Goal: Task Accomplishment & Management: Complete application form

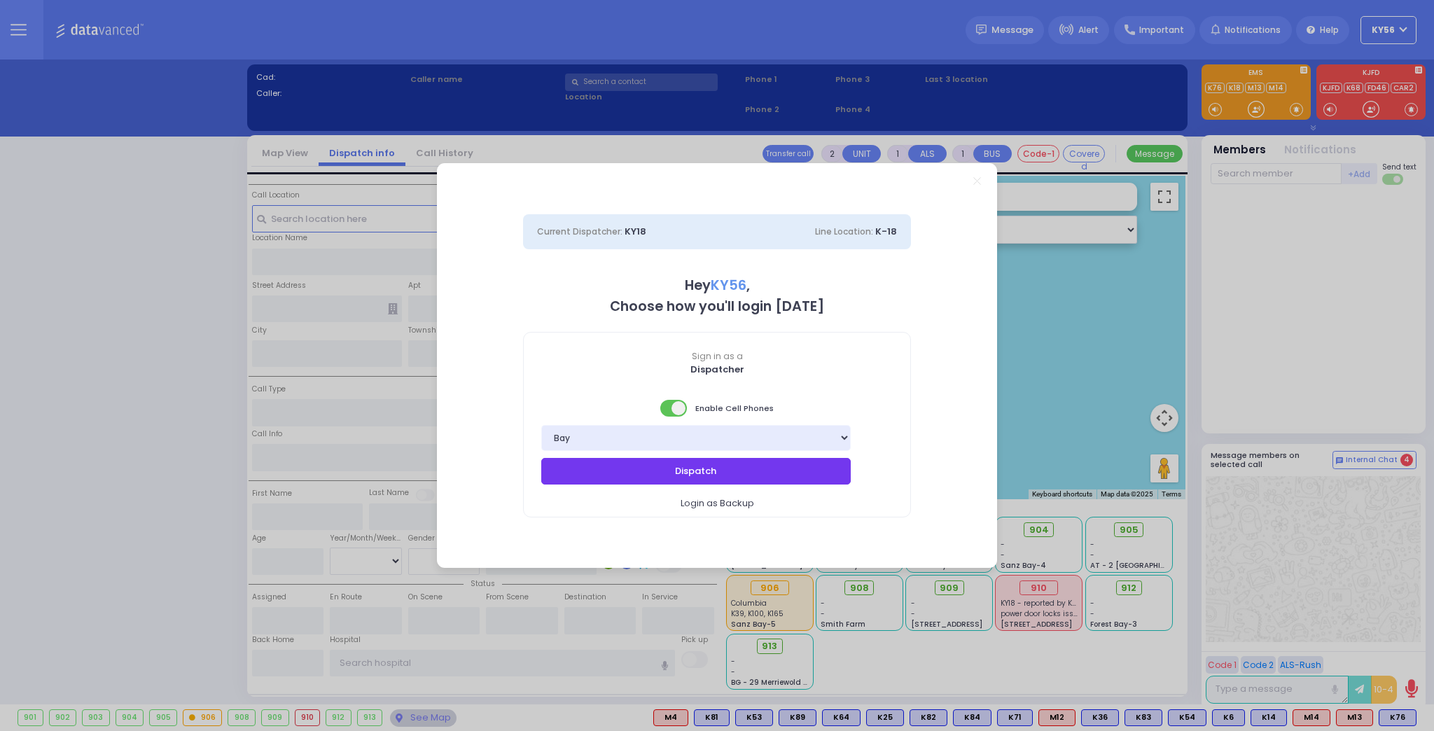
drag, startPoint x: 776, startPoint y: 479, endPoint x: 773, endPoint y: 489, distance: 10.4
click at [773, 489] on div "Dispatch Login as Backup" at bounding box center [717, 487] width 386 height 59
click at [776, 475] on button "Dispatch" at bounding box center [695, 471] width 309 height 27
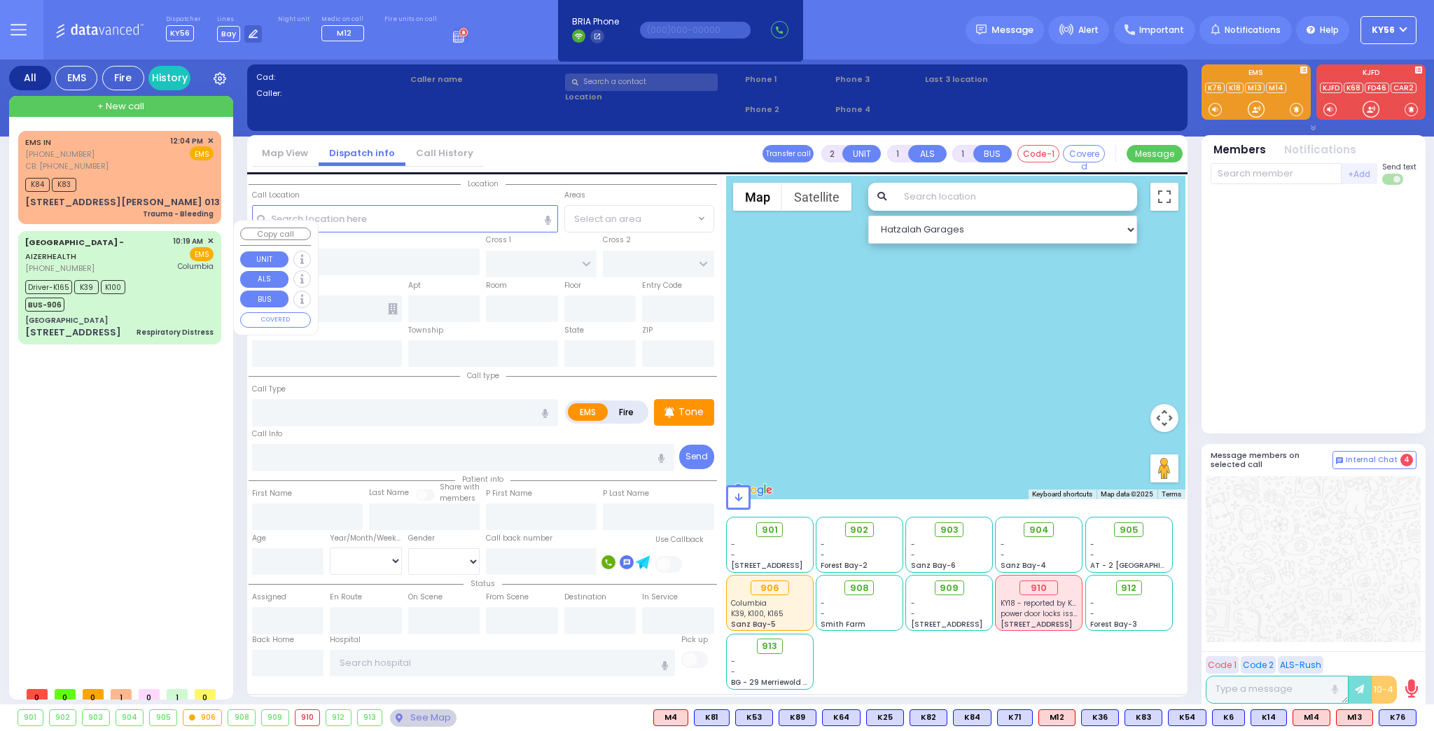
click at [168, 315] on div "[GEOGRAPHIC_DATA]" at bounding box center [119, 320] width 188 height 10
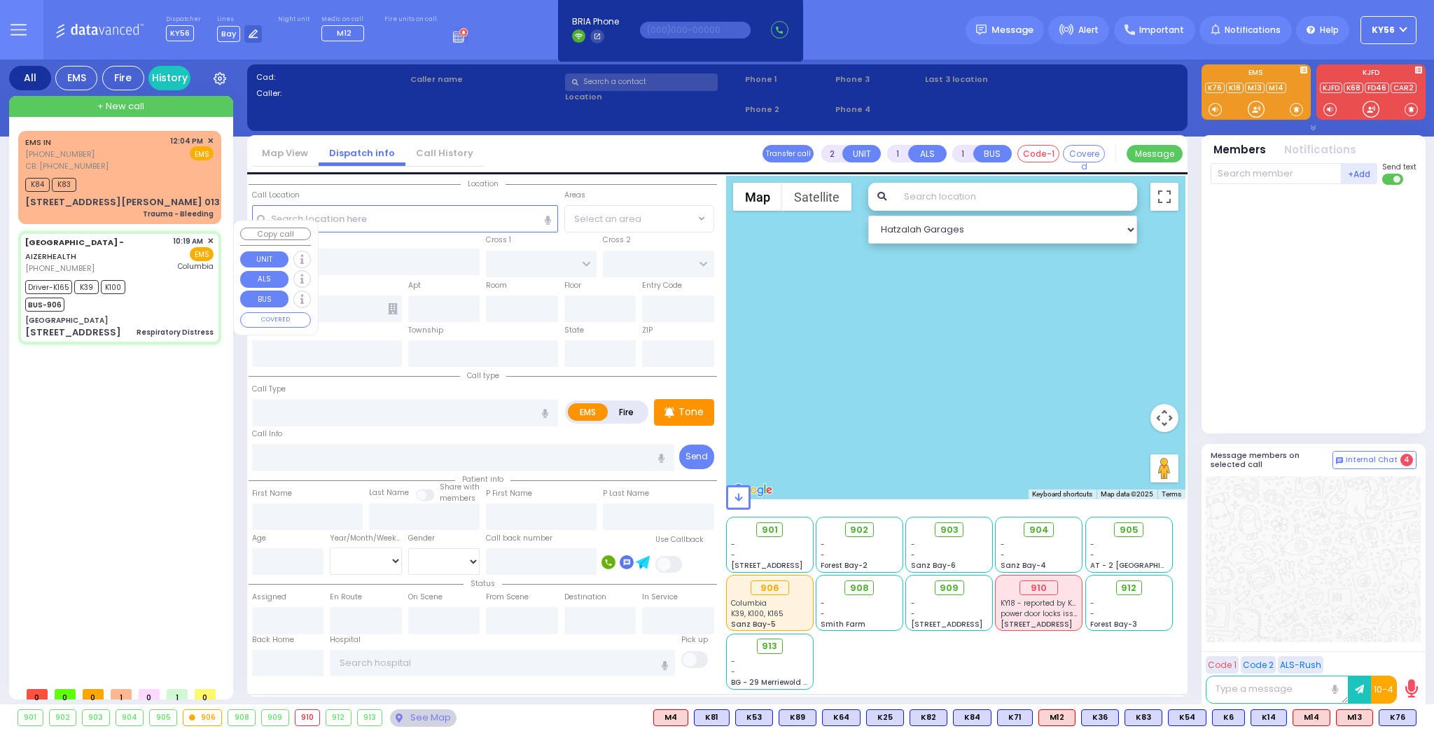
type input "6"
select select
type input "Respiratory Distress"
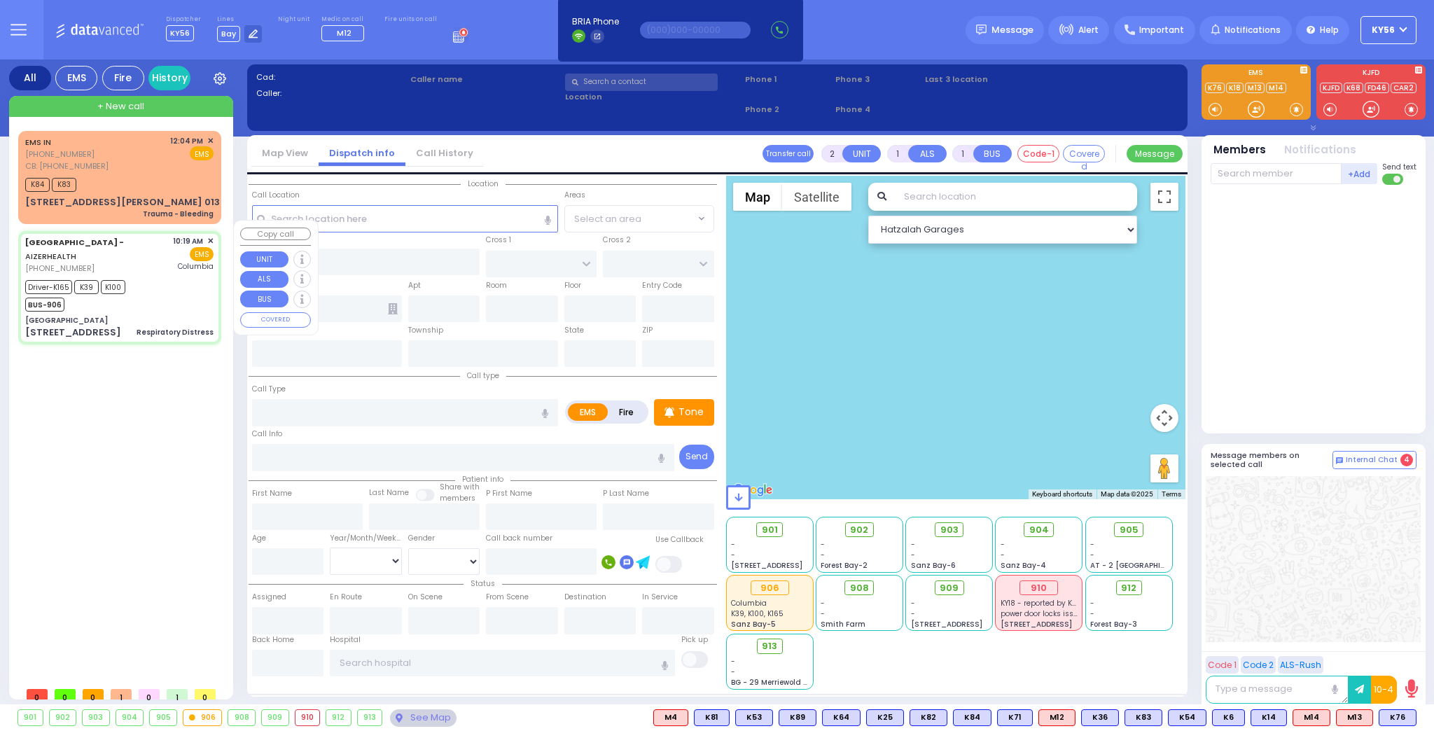
radio input "true"
type input "[PERSON_NAME]"
type input "Landau"
type input "3"
select select "Month"
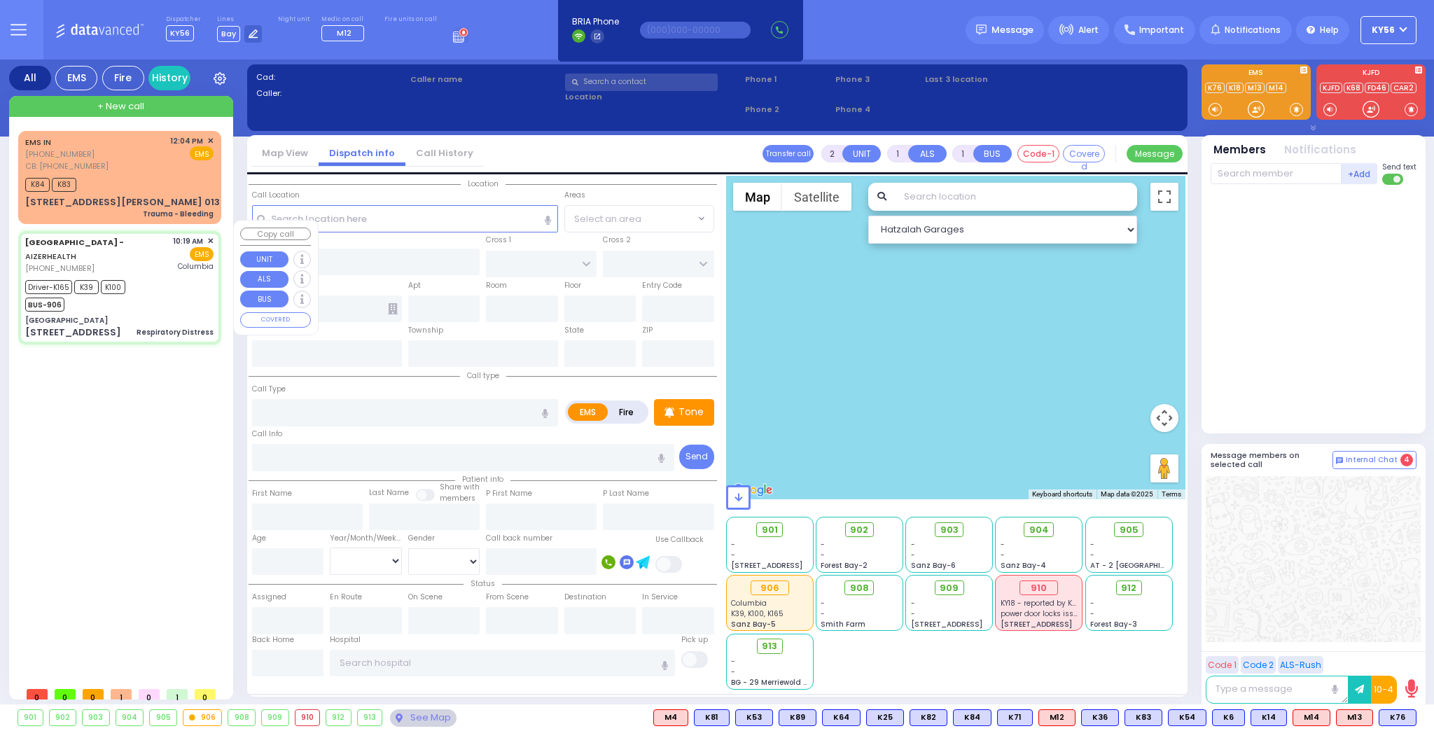
select select "[DEMOGRAPHIC_DATA]"
type input "10:19"
type input "10:22"
type input "10:30"
type input "10:52"
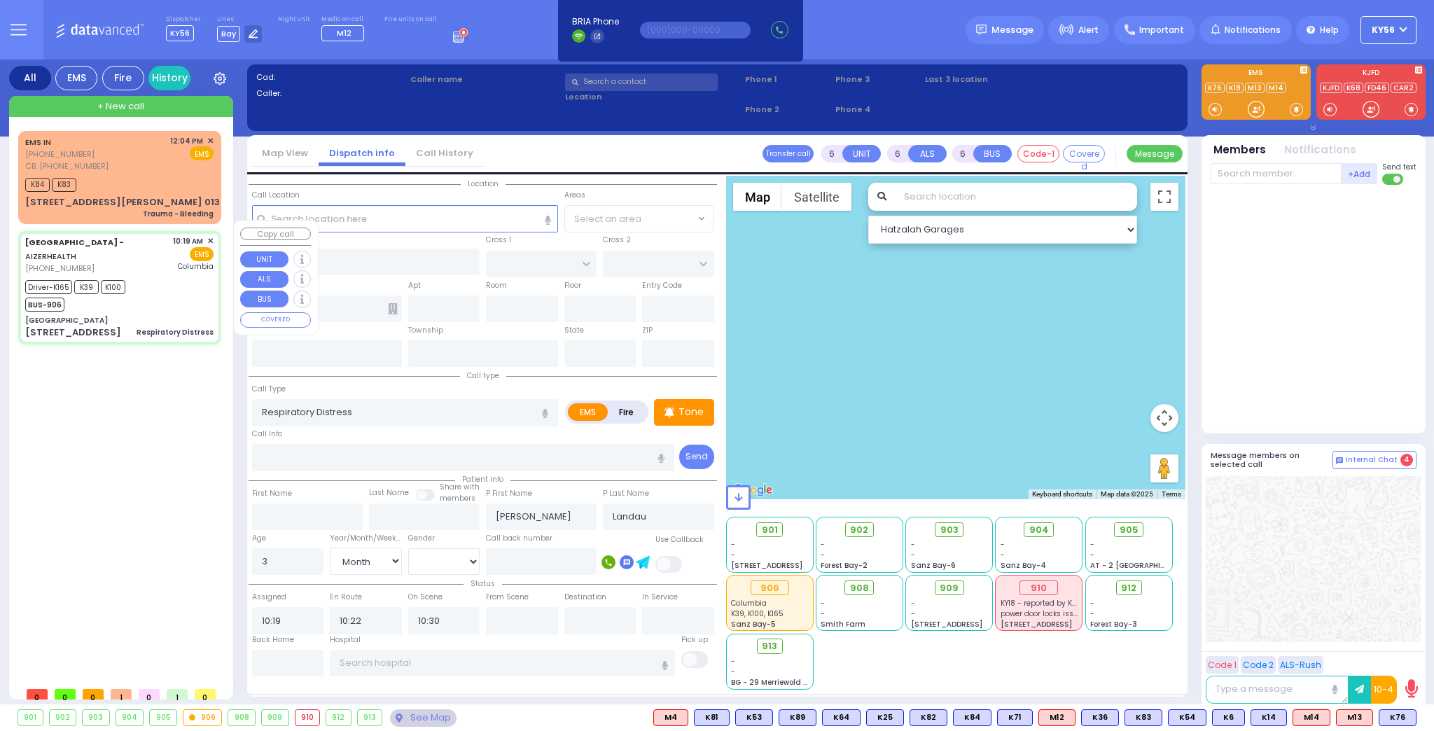
type input "11:45"
type input "11:57"
type input "[US_STATE][GEOGRAPHIC_DATA]- [GEOGRAPHIC_DATA]"
type input "[GEOGRAPHIC_DATA]"
type input "MERON DR"
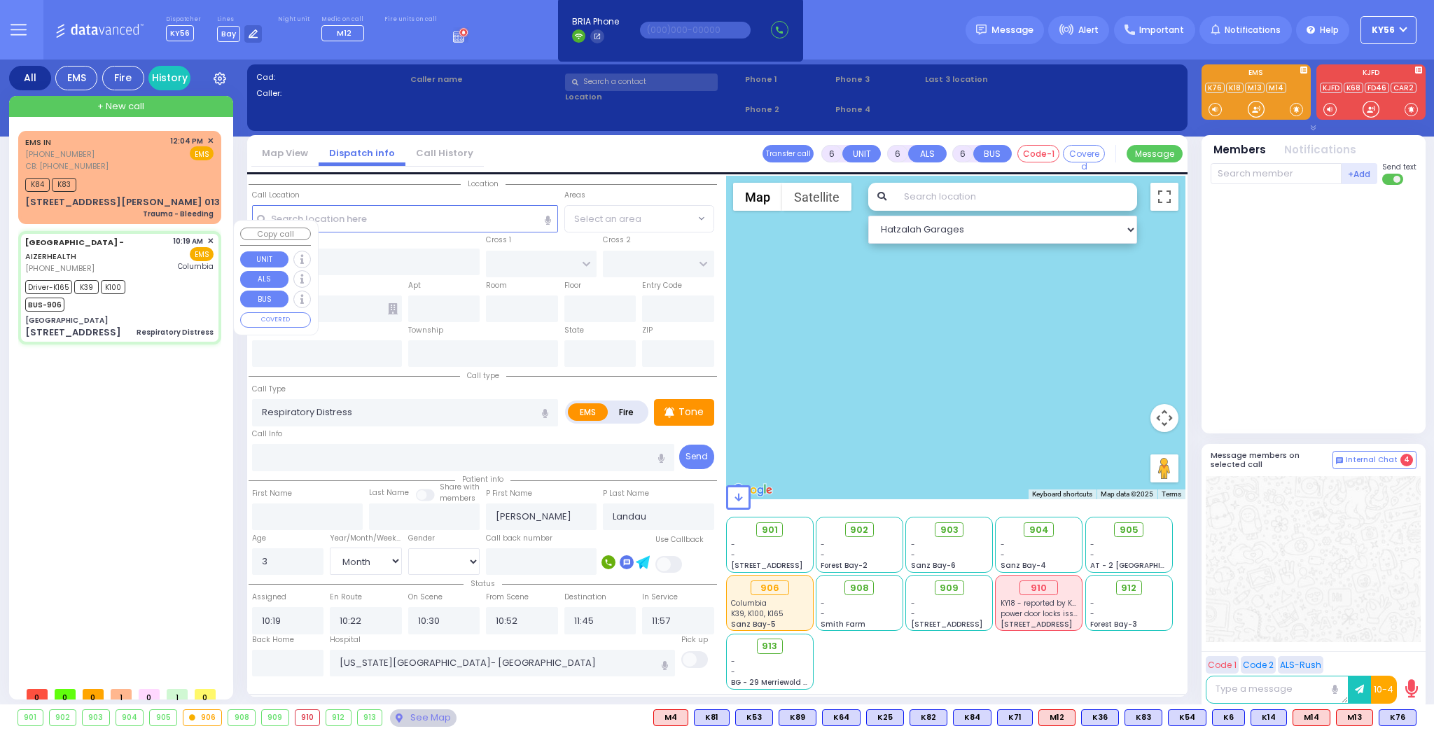
type input "RATZFERT WAY"
type input "[STREET_ADDRESS]"
type input "6"
type input "2"
type input "[PERSON_NAME]"
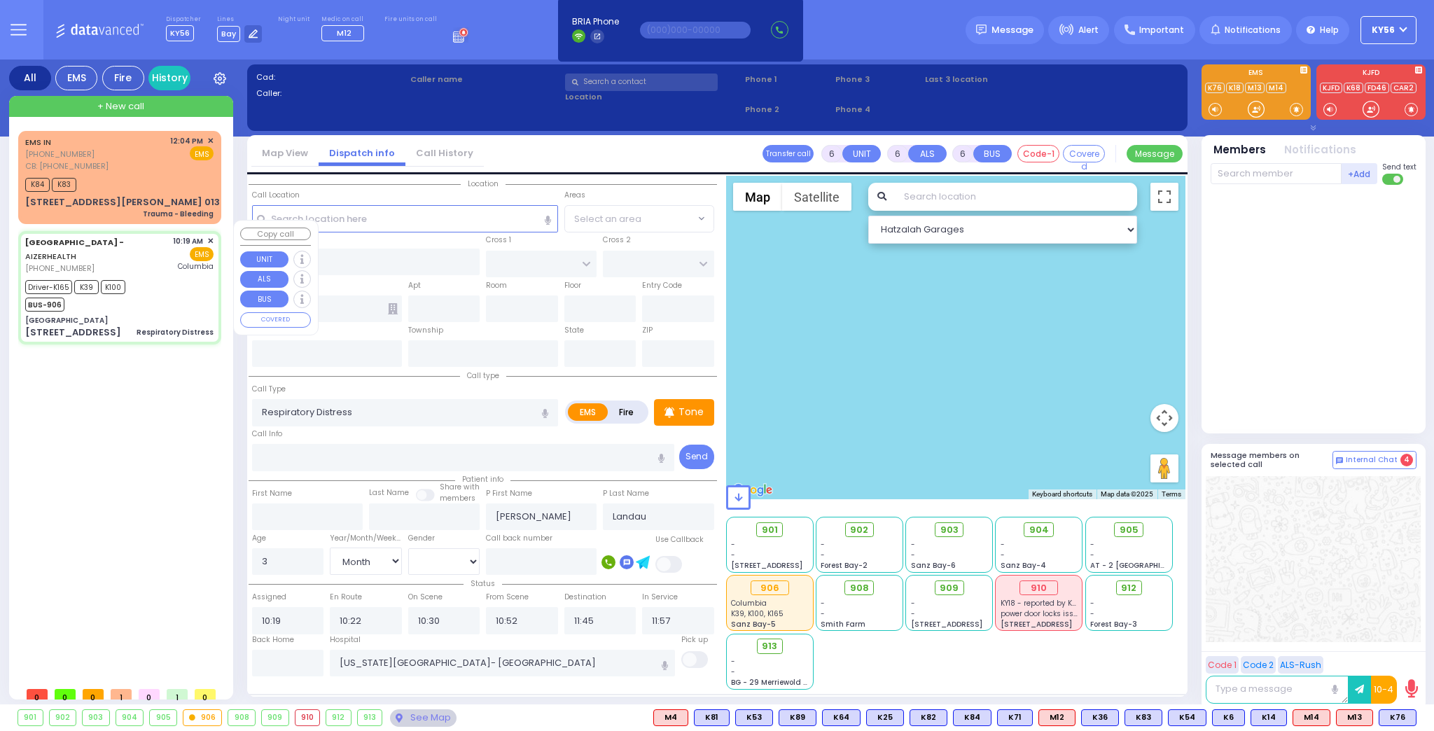
type input "[US_STATE]"
type input "10930"
select select "SECTION 6"
select select "Hatzalah Garages"
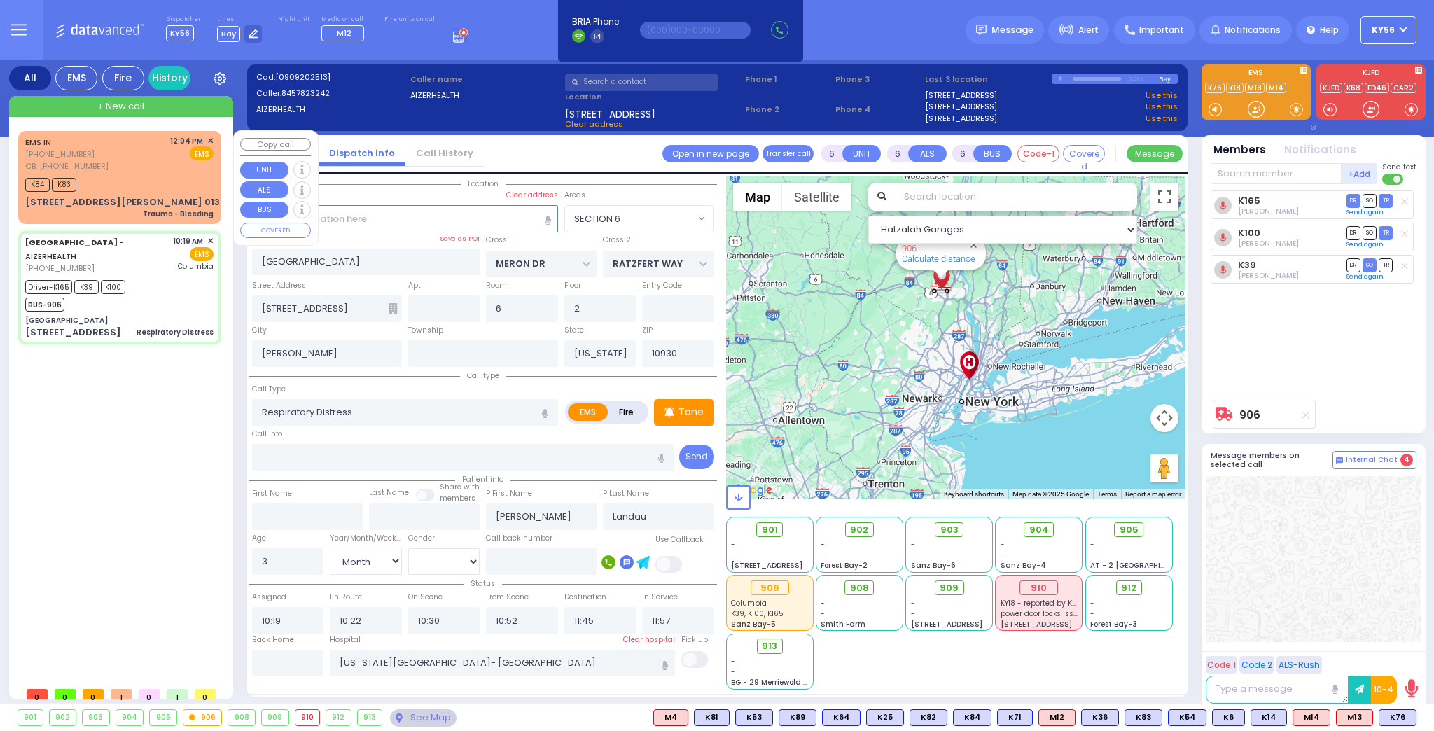
click at [132, 183] on div "K84 K83" at bounding box center [119, 182] width 188 height 17
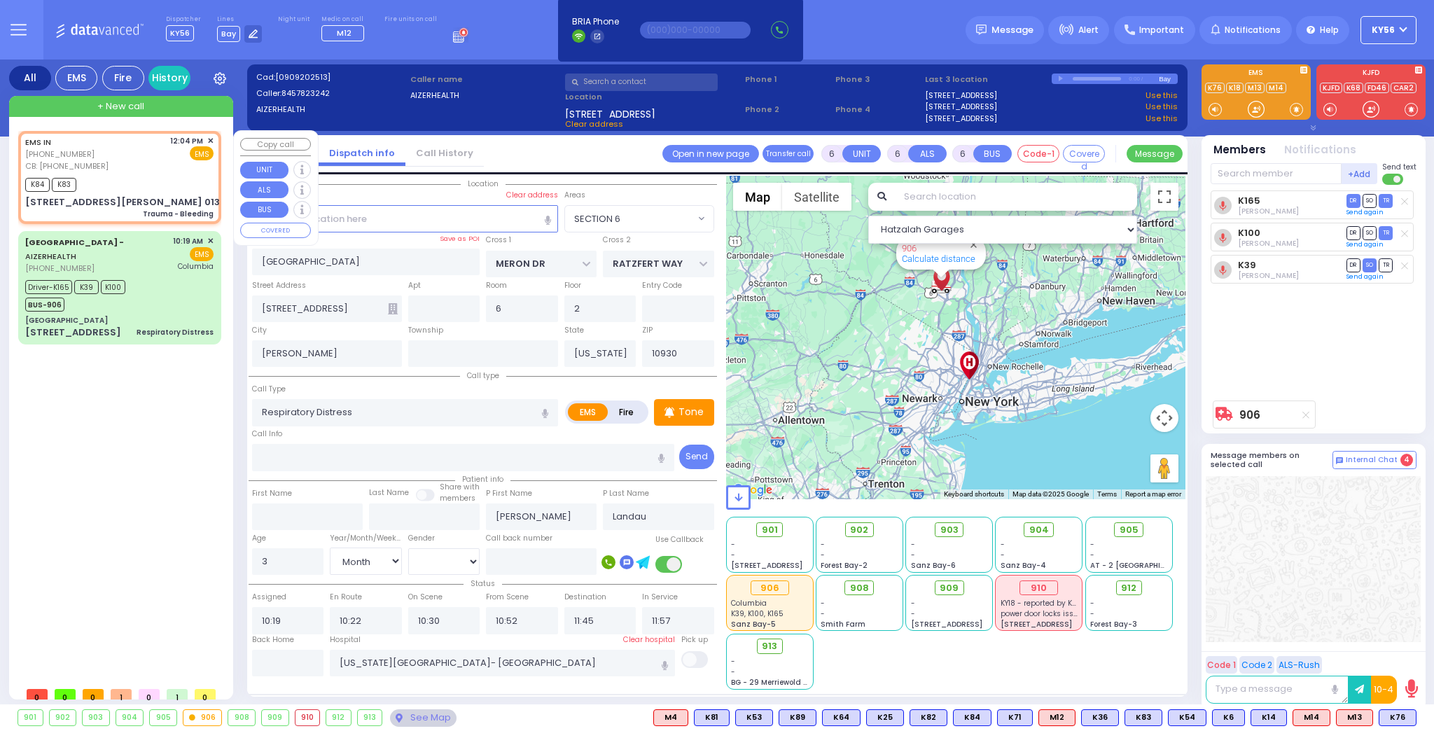
select select
type input "Trauma - Bleeding"
radio input "true"
type input "Norma"
type input "[PERSON_NAME]"
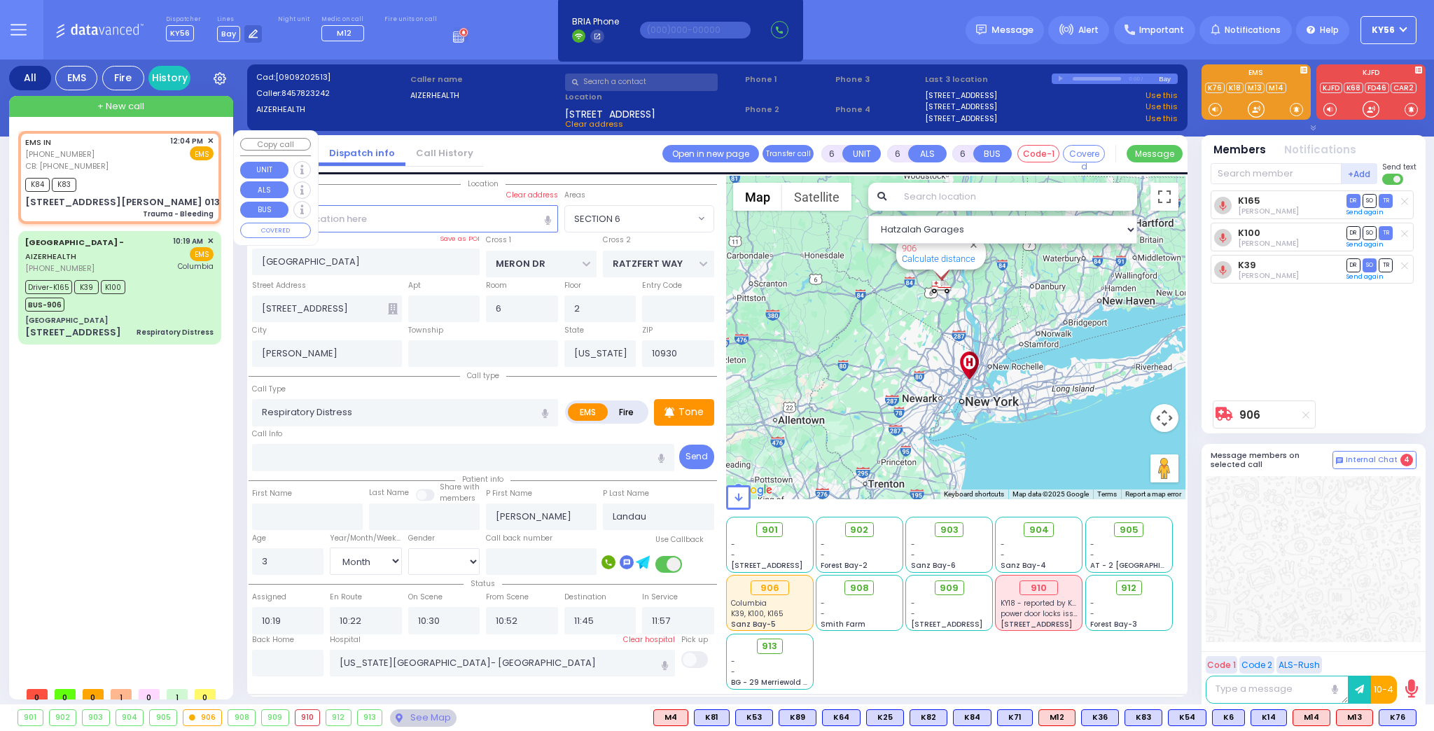
type input "23"
select select "Year"
select select "[DEMOGRAPHIC_DATA]"
type input "8452747115"
type input "12:04"
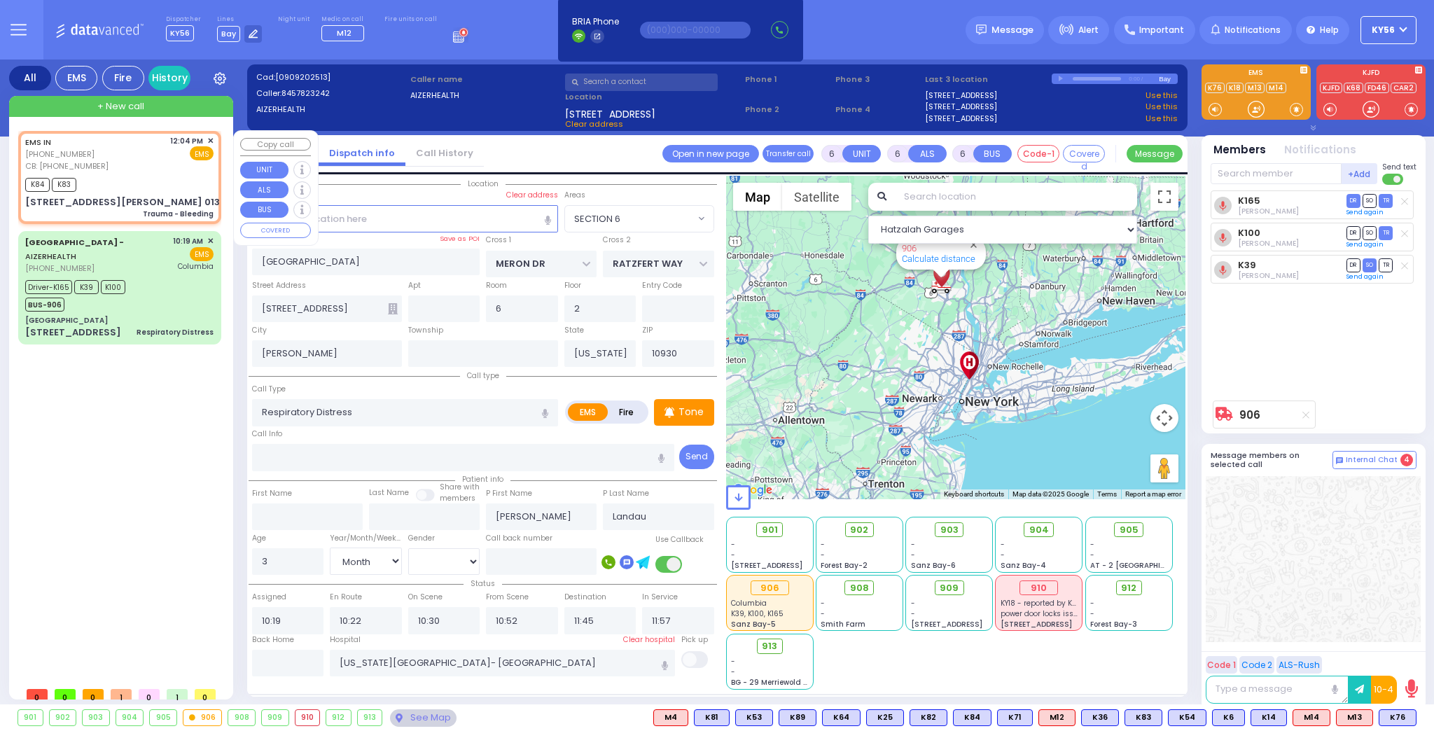
type input "12:05"
type input "ACRES RD"
type input "[STREET_ADDRESS][PERSON_NAME]"
type input "013"
type input "10950"
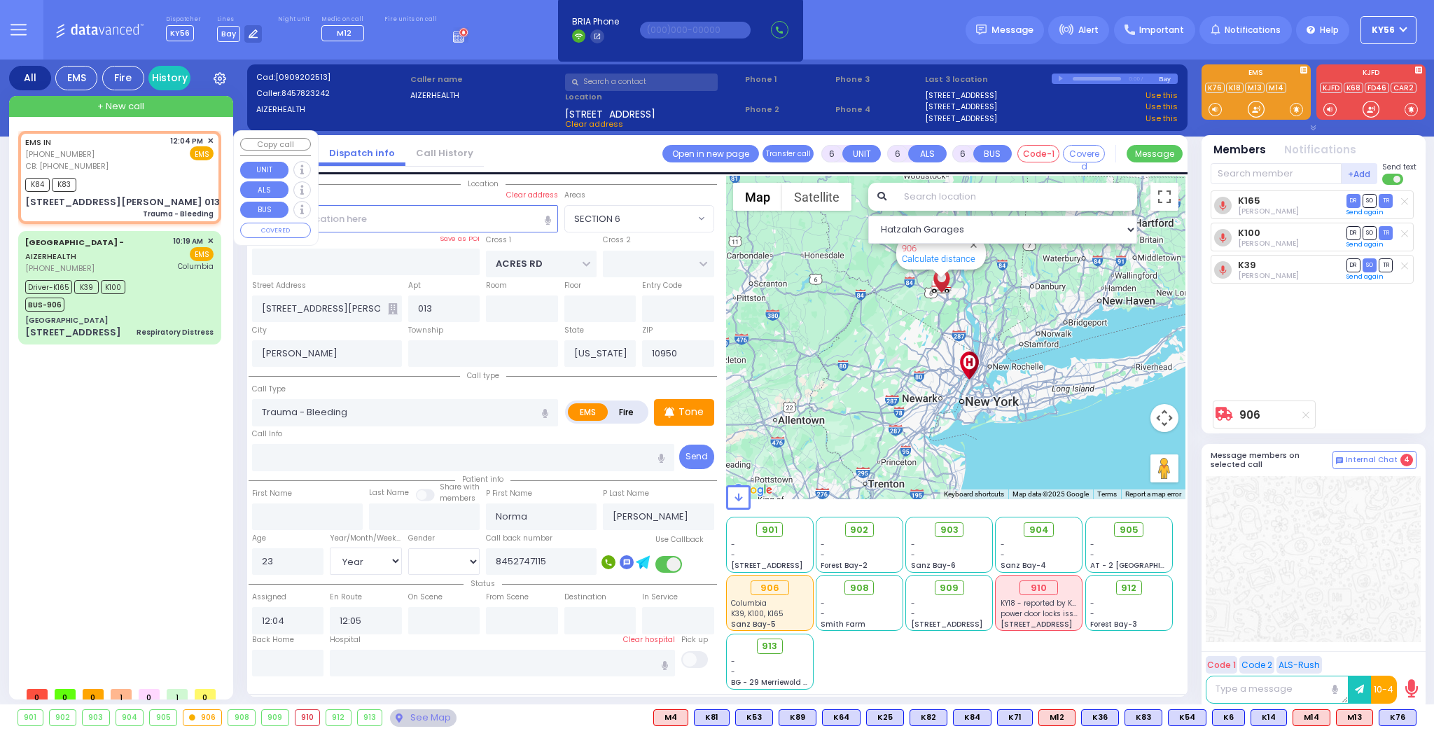
select select "PALM TREE"
select select "Hatzalah Garages"
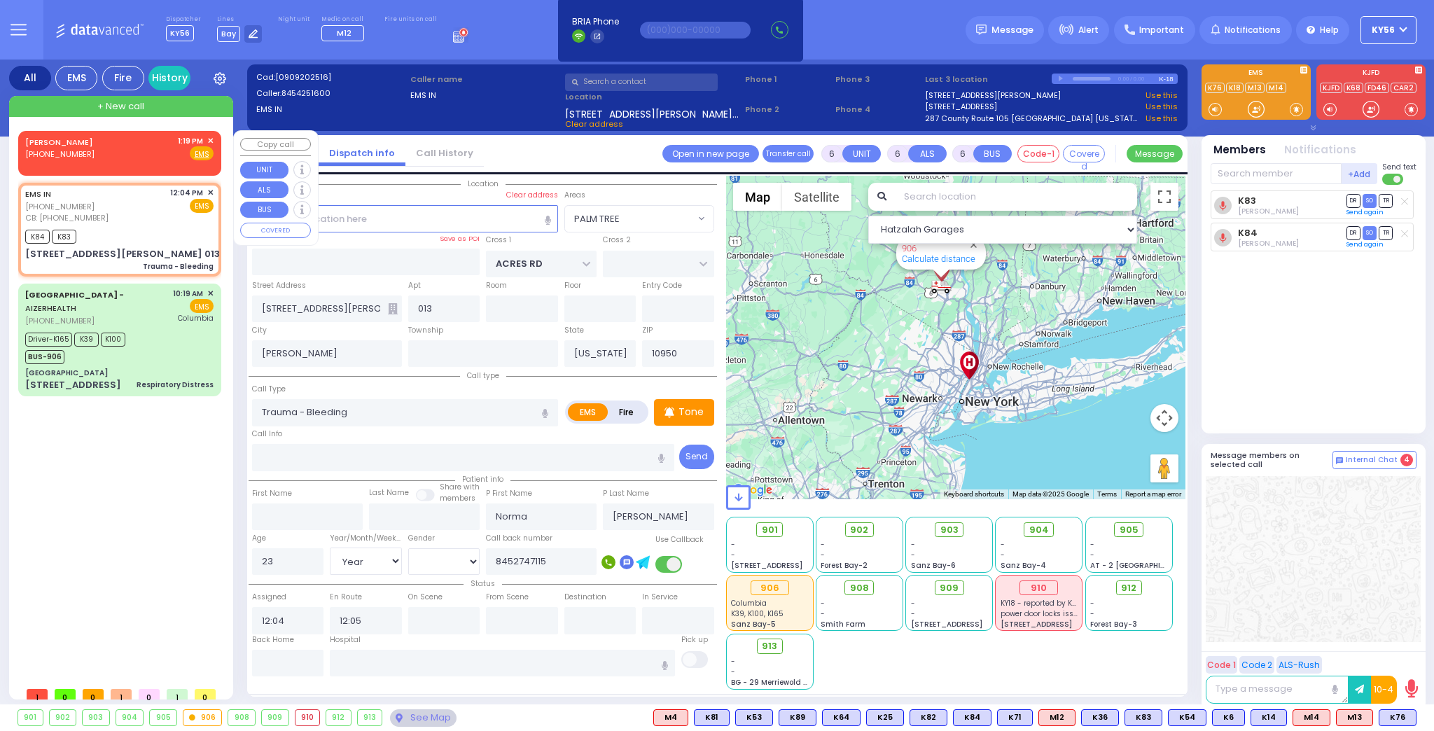
click at [208, 139] on span "✕" at bounding box center [210, 141] width 6 height 12
click at [210, 138] on span "✕" at bounding box center [210, 141] width 6 height 12
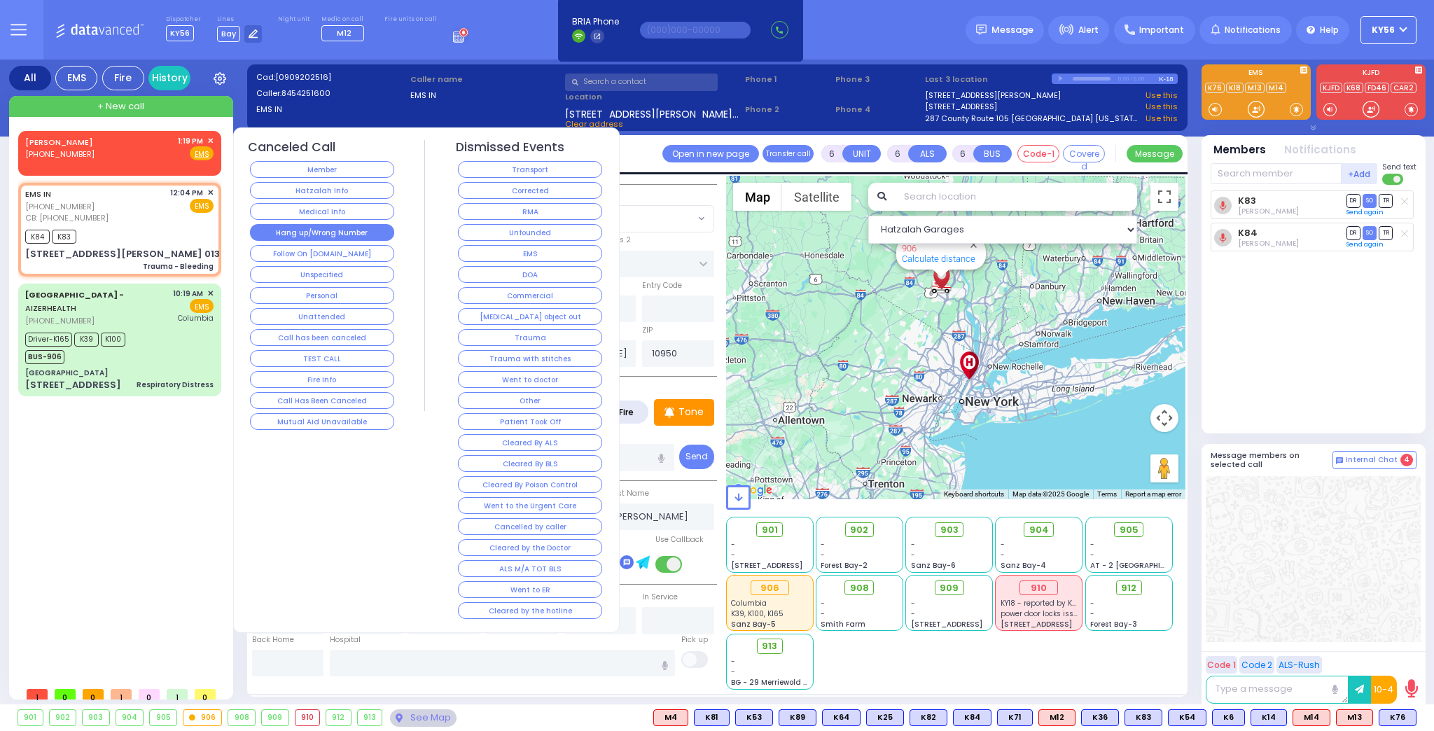
click at [319, 228] on button "Hang up/Wrong Number" at bounding box center [322, 232] width 144 height 17
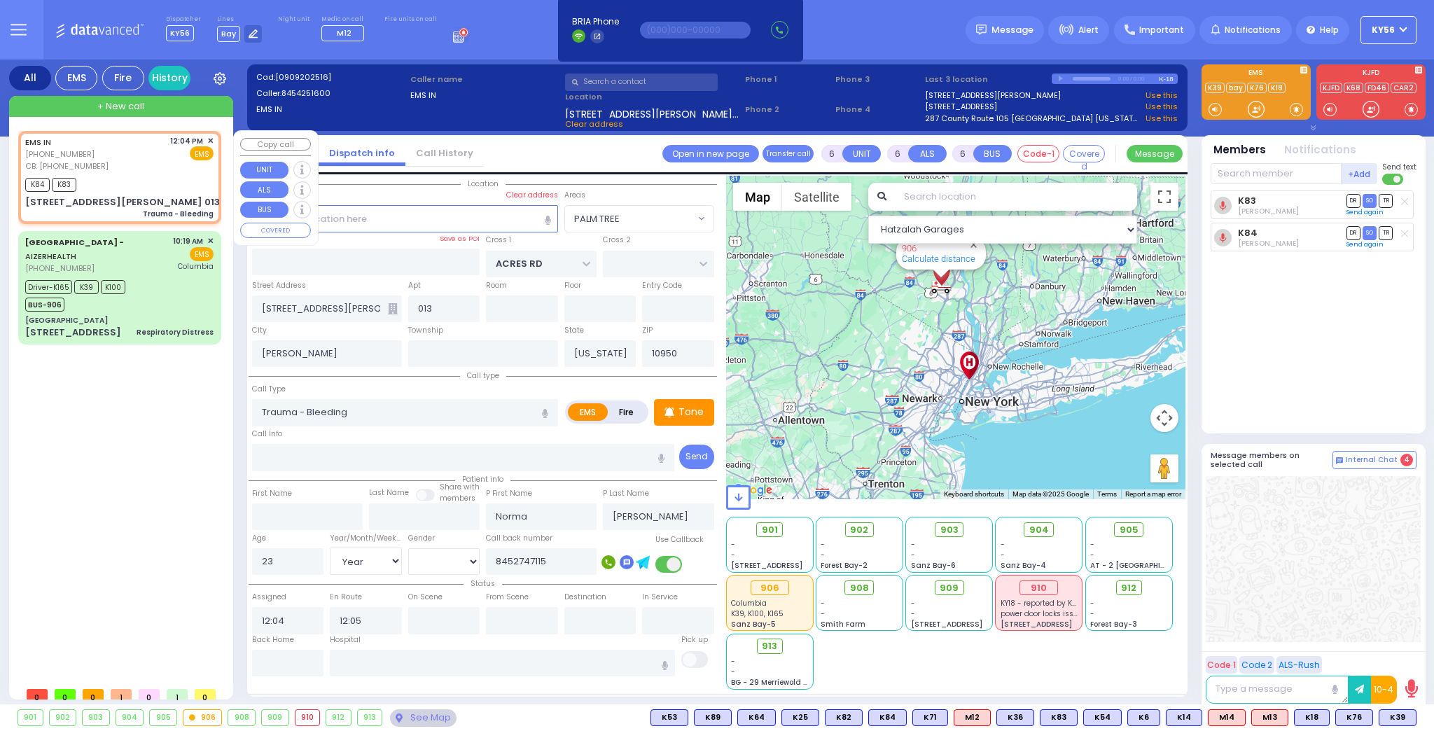
click at [209, 139] on span "✕" at bounding box center [210, 141] width 6 height 12
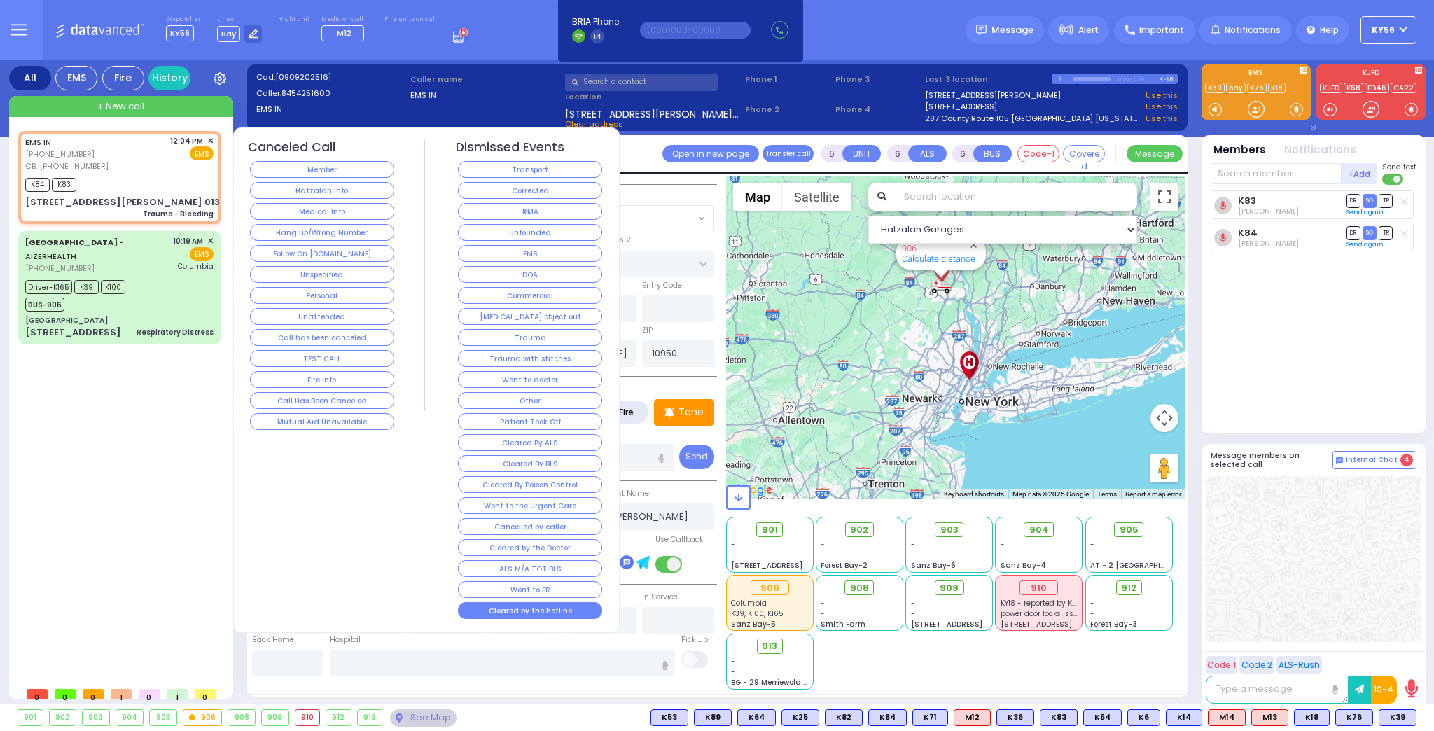
click at [555, 602] on button "Cleared by the hotline" at bounding box center [530, 610] width 144 height 17
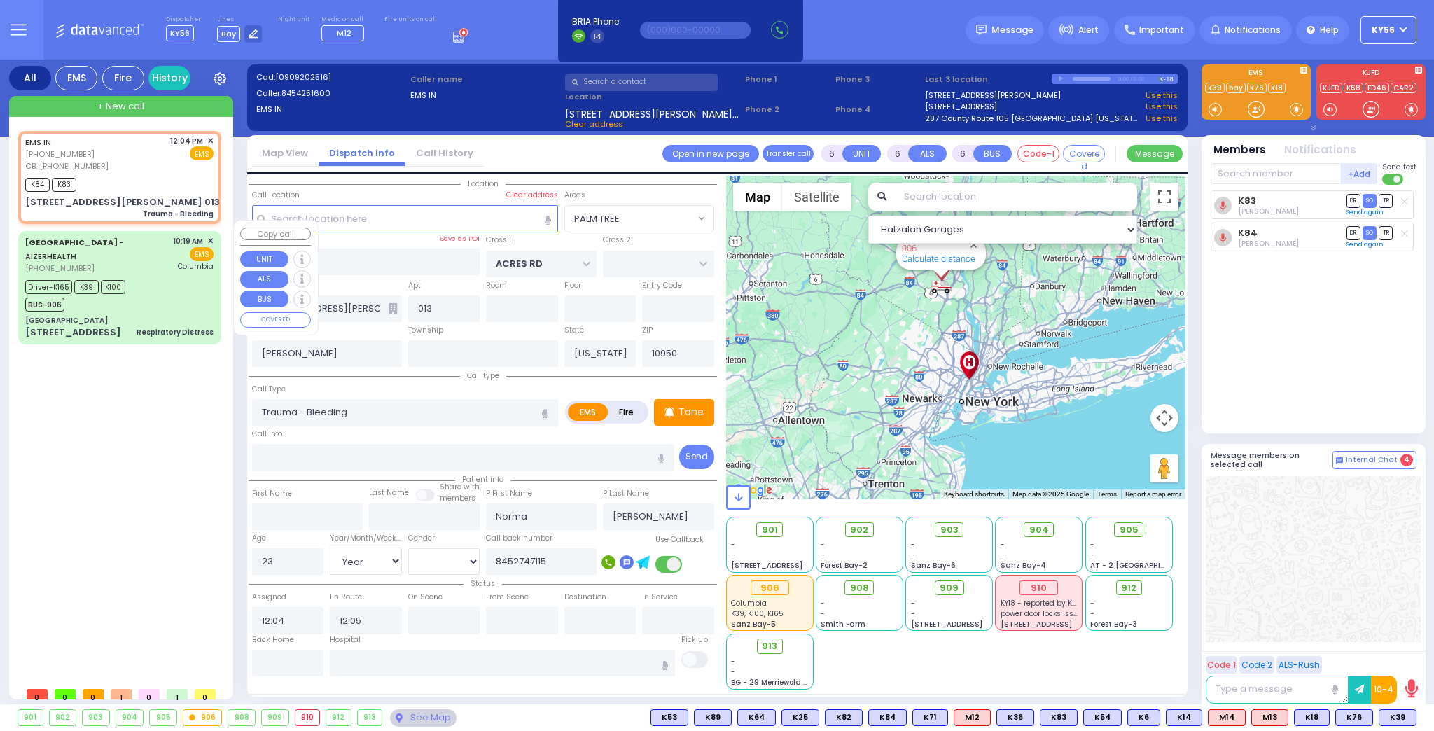
select select
radio input "true"
select select
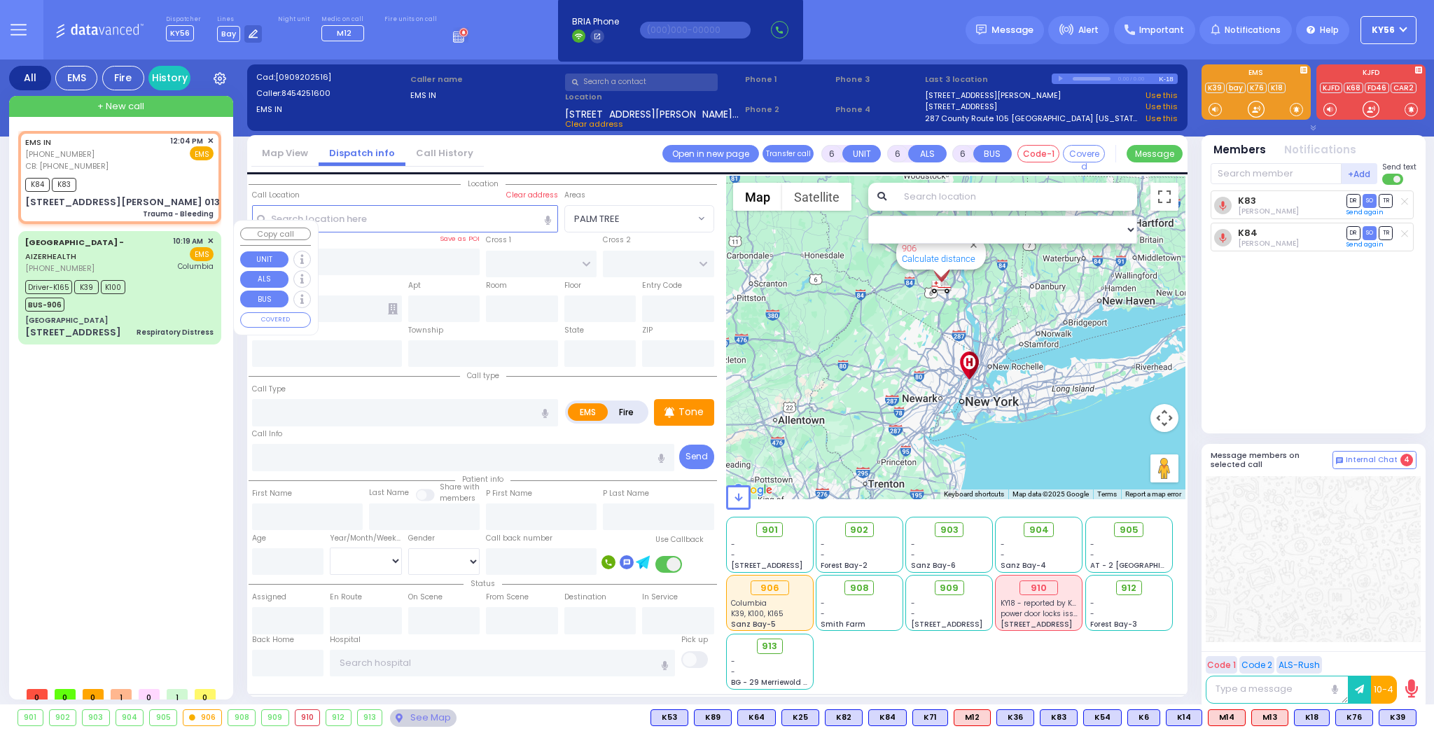
click at [155, 315] on div "[GEOGRAPHIC_DATA]" at bounding box center [119, 320] width 188 height 10
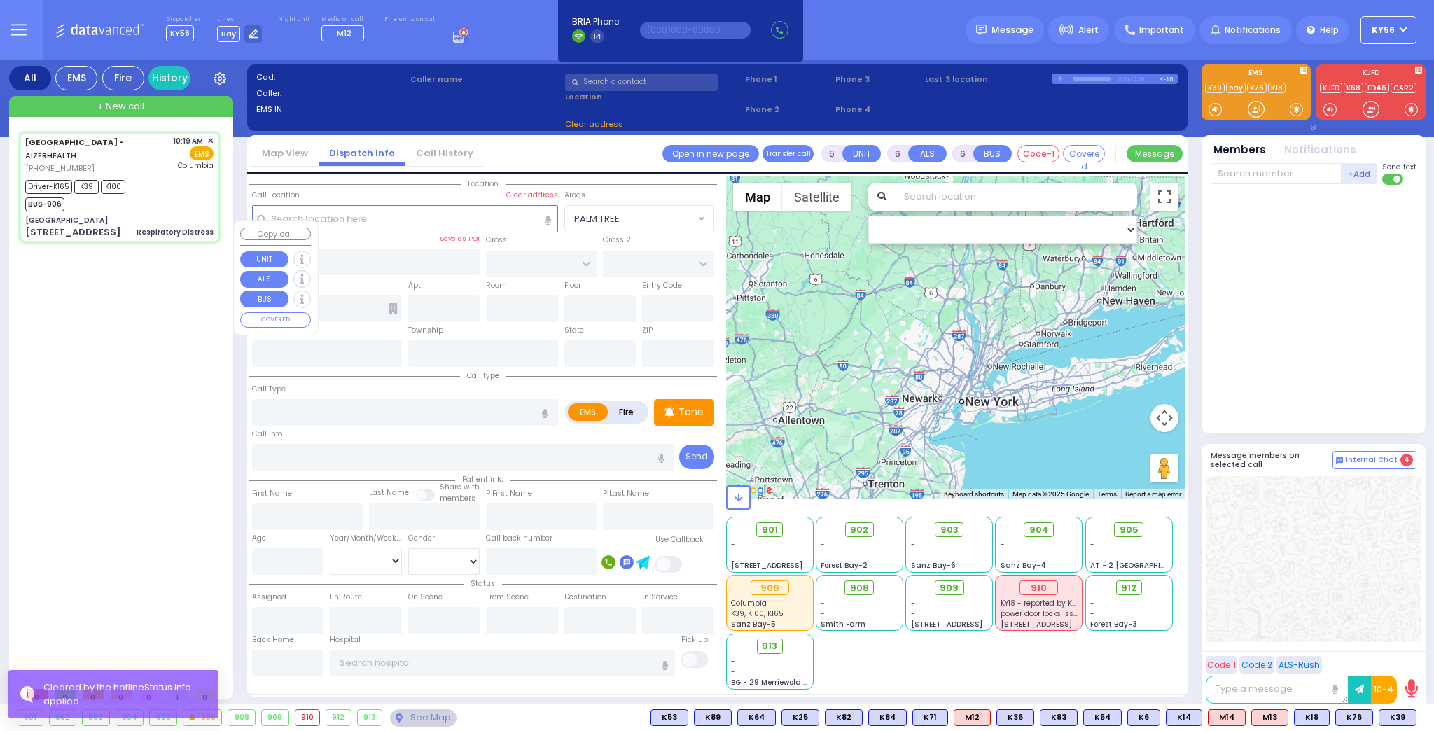
select select
type input "Respiratory Distress"
radio input "true"
type input "[PERSON_NAME]"
type input "Landau"
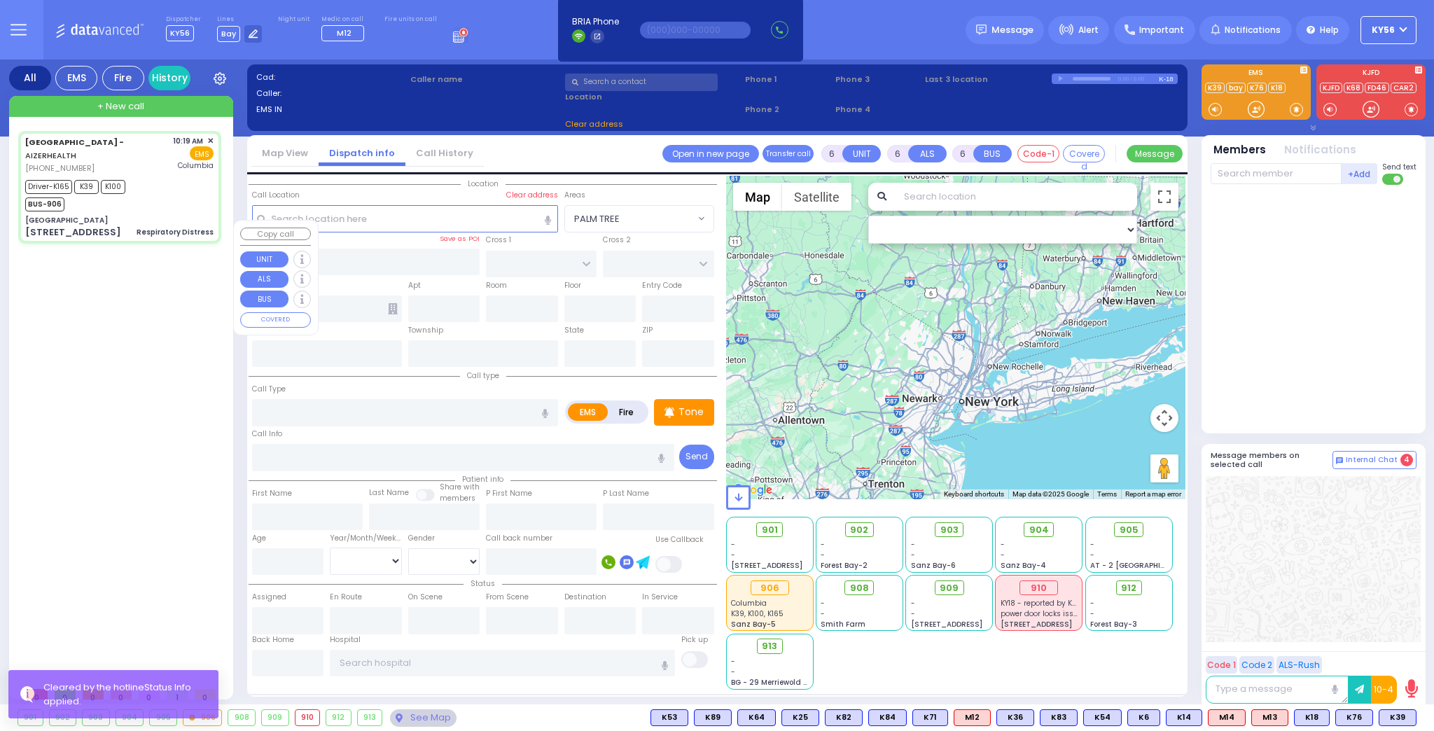
type input "3"
select select "Month"
select select "[DEMOGRAPHIC_DATA]"
type input "10:19"
type input "10:22"
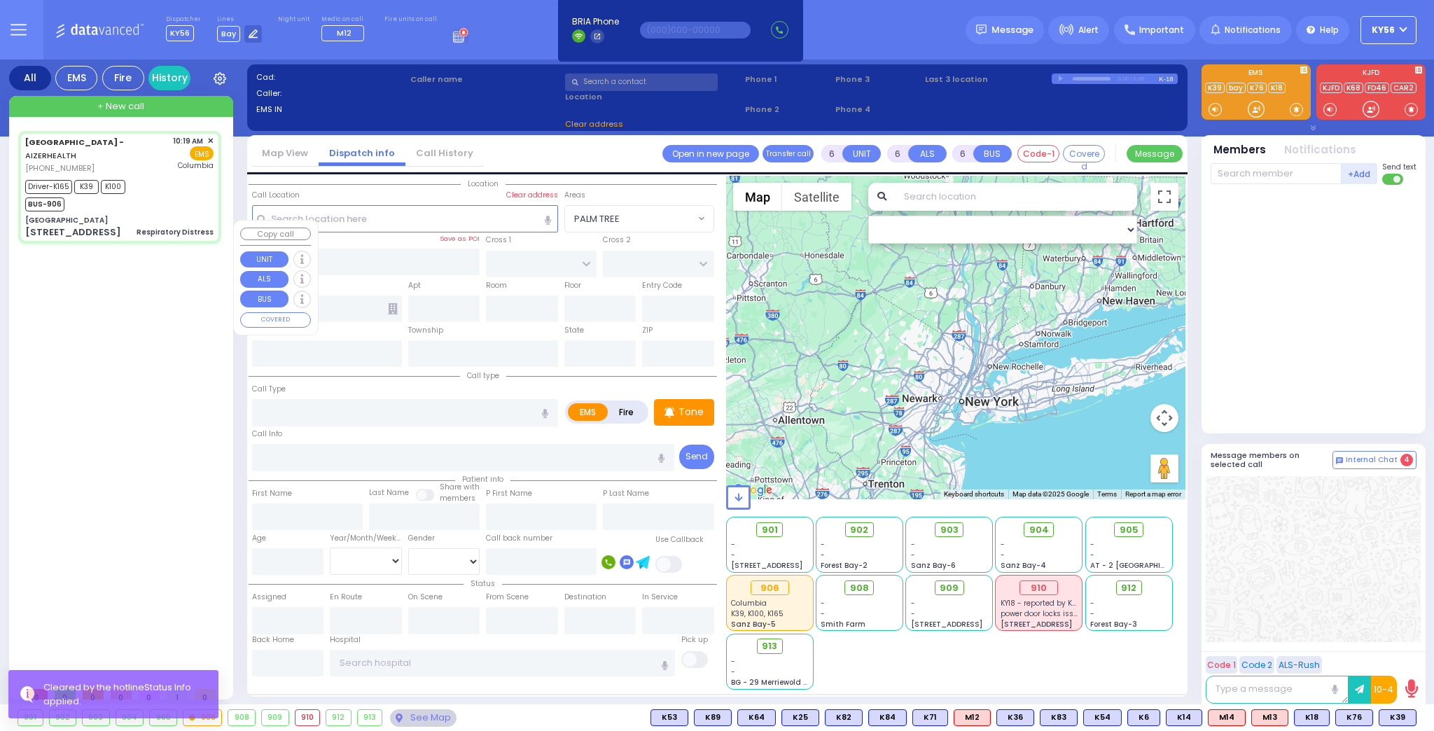
type input "10:30"
type input "10:52"
type input "11:45"
type input "11:57"
type input "[US_STATE][GEOGRAPHIC_DATA]- [GEOGRAPHIC_DATA]"
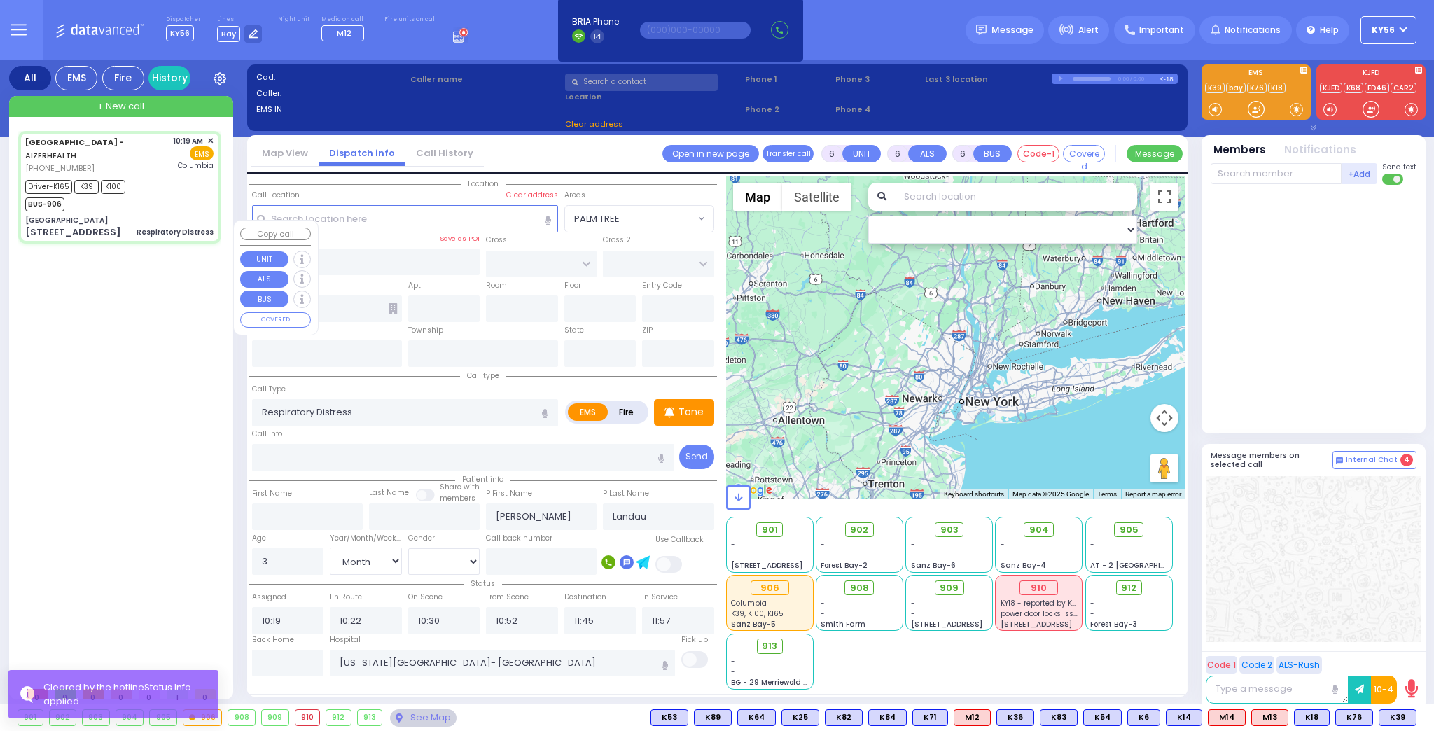
type input "[GEOGRAPHIC_DATA]"
type input "MERON DR"
type input "RATZFERT WAY"
type input "[STREET_ADDRESS]"
type input "6"
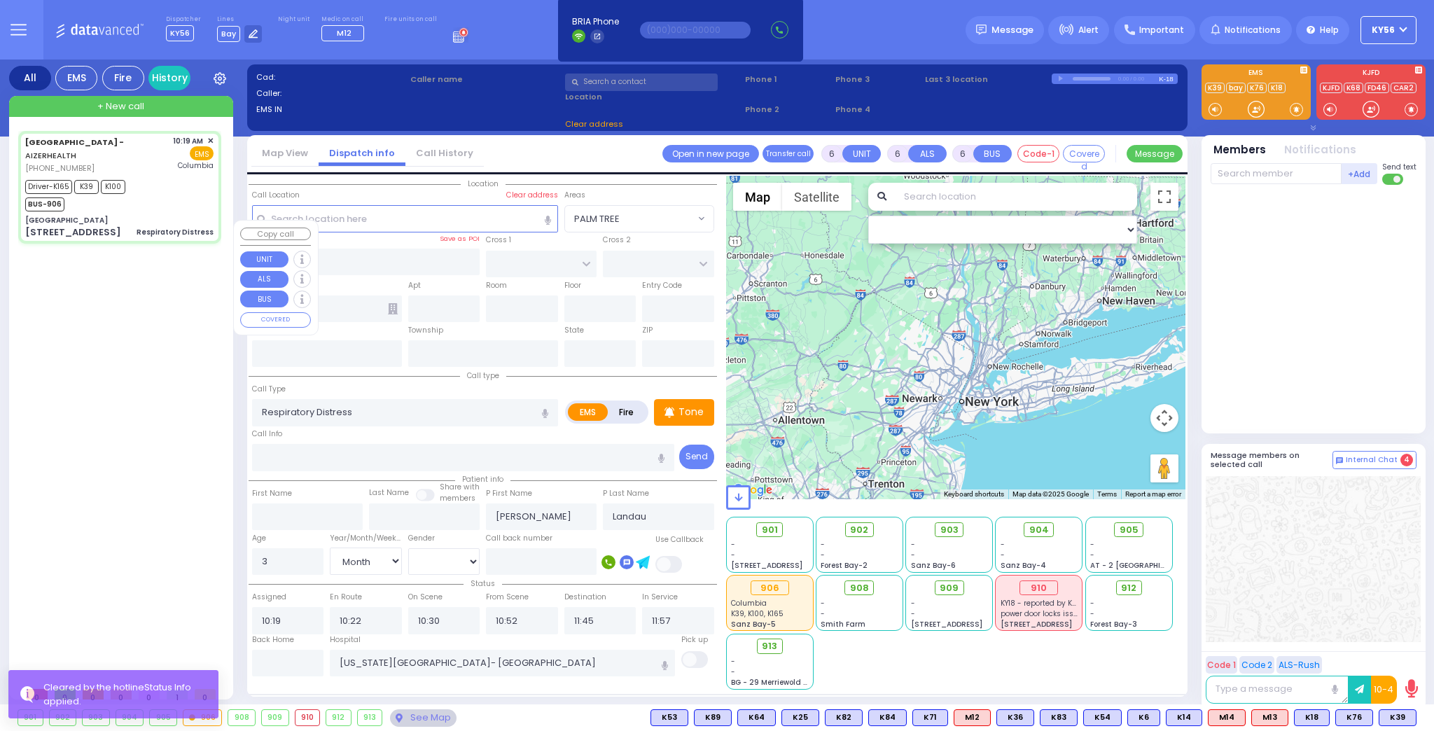
type input "2"
type input "[PERSON_NAME]"
type input "[US_STATE]"
type input "10930"
select select "SECTION 6"
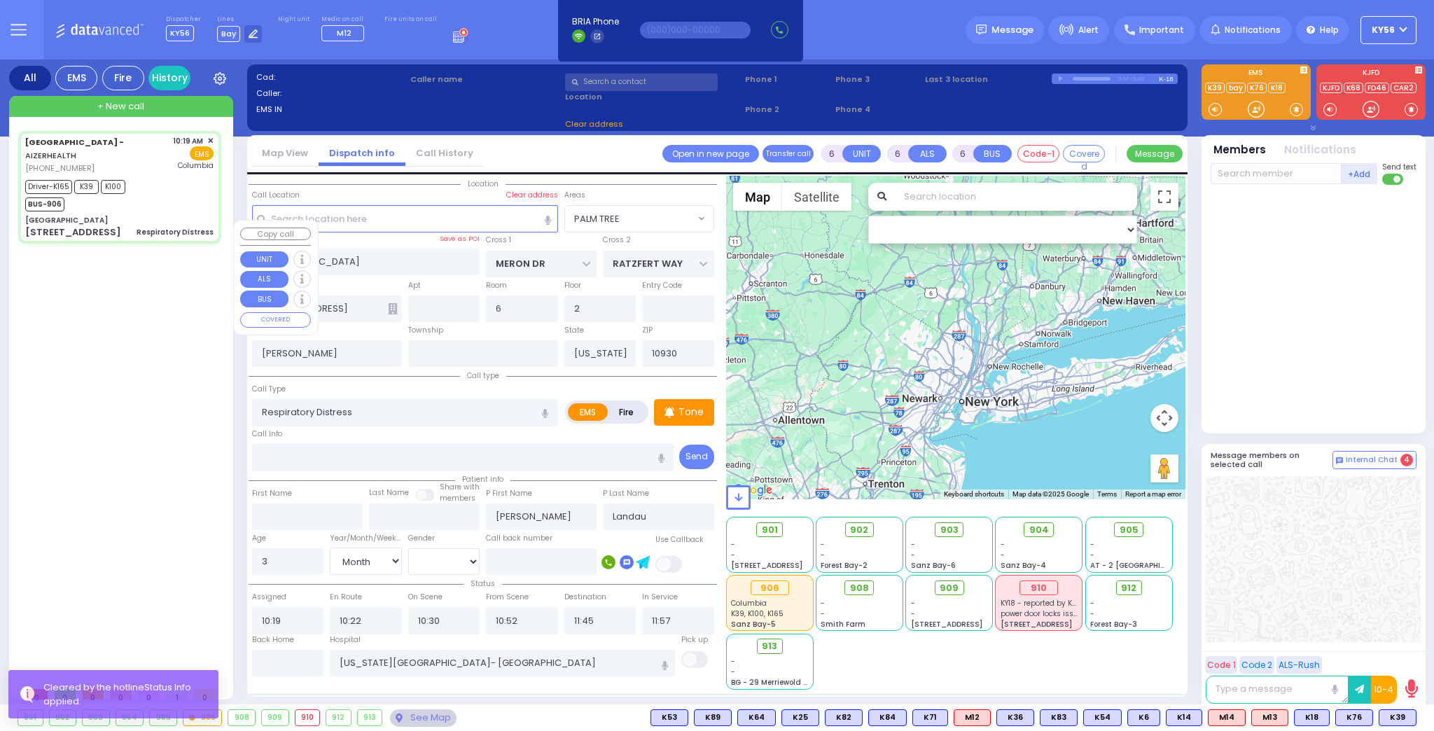
select select "Hatzalah Garages"
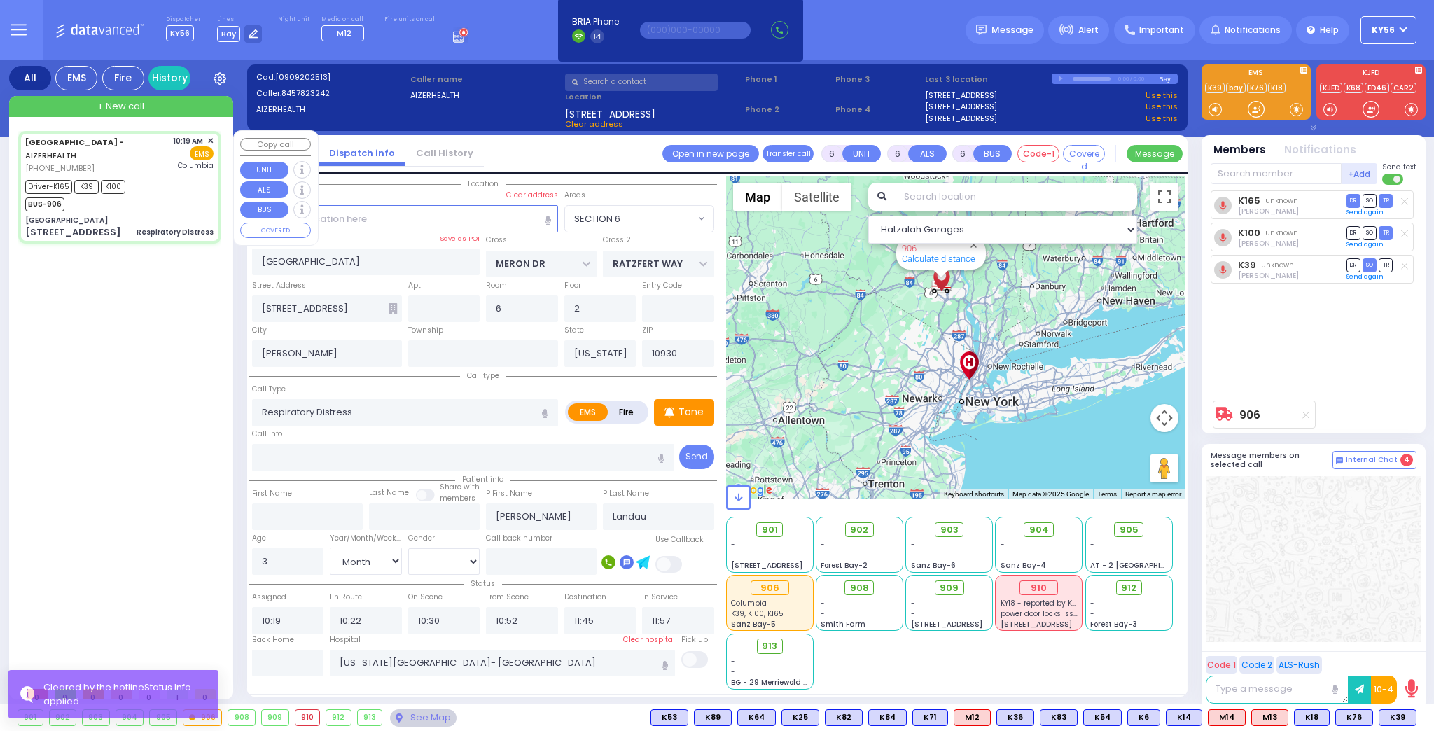
click at [160, 215] on div "[GEOGRAPHIC_DATA]" at bounding box center [119, 220] width 188 height 10
select select
radio input "true"
select select "Month"
select select "[DEMOGRAPHIC_DATA]"
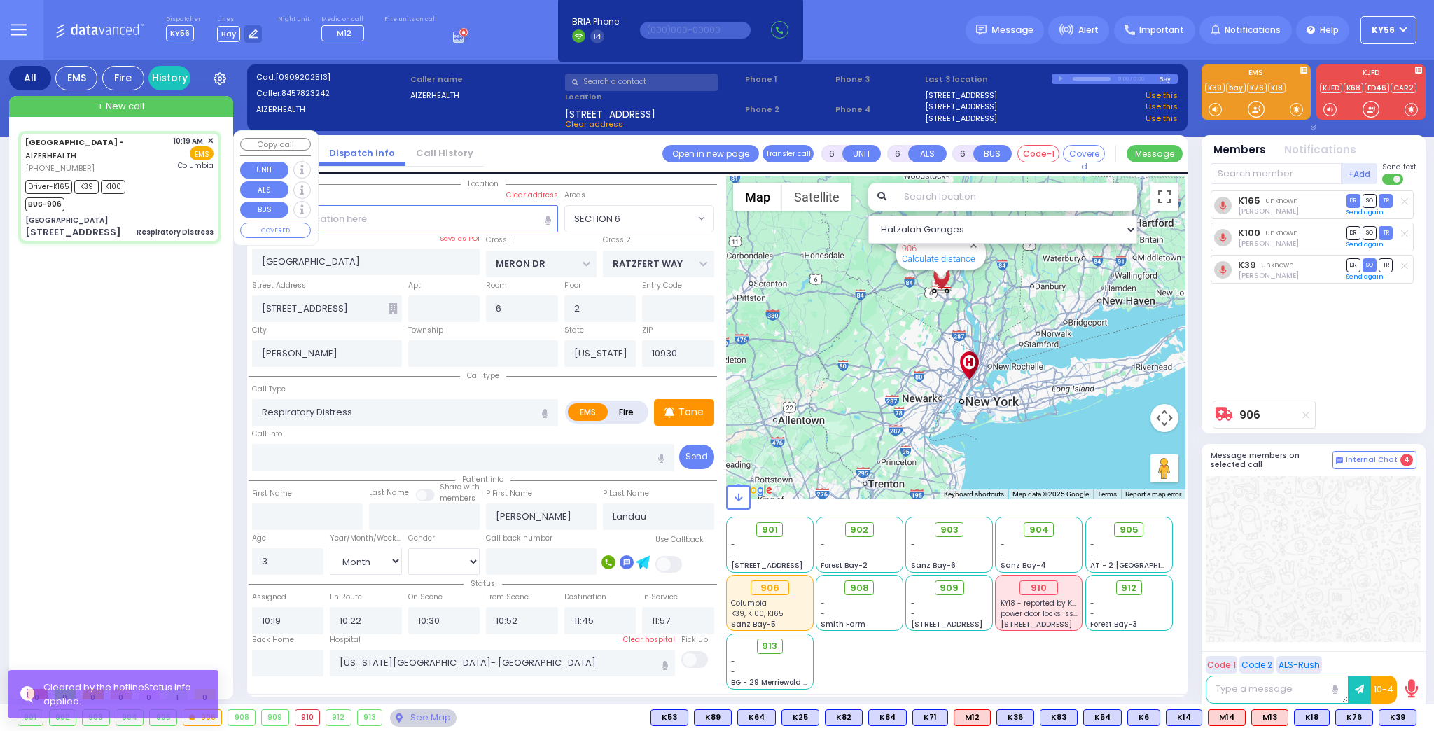
select select "Hatzalah Garages"
select select "SECTION 6"
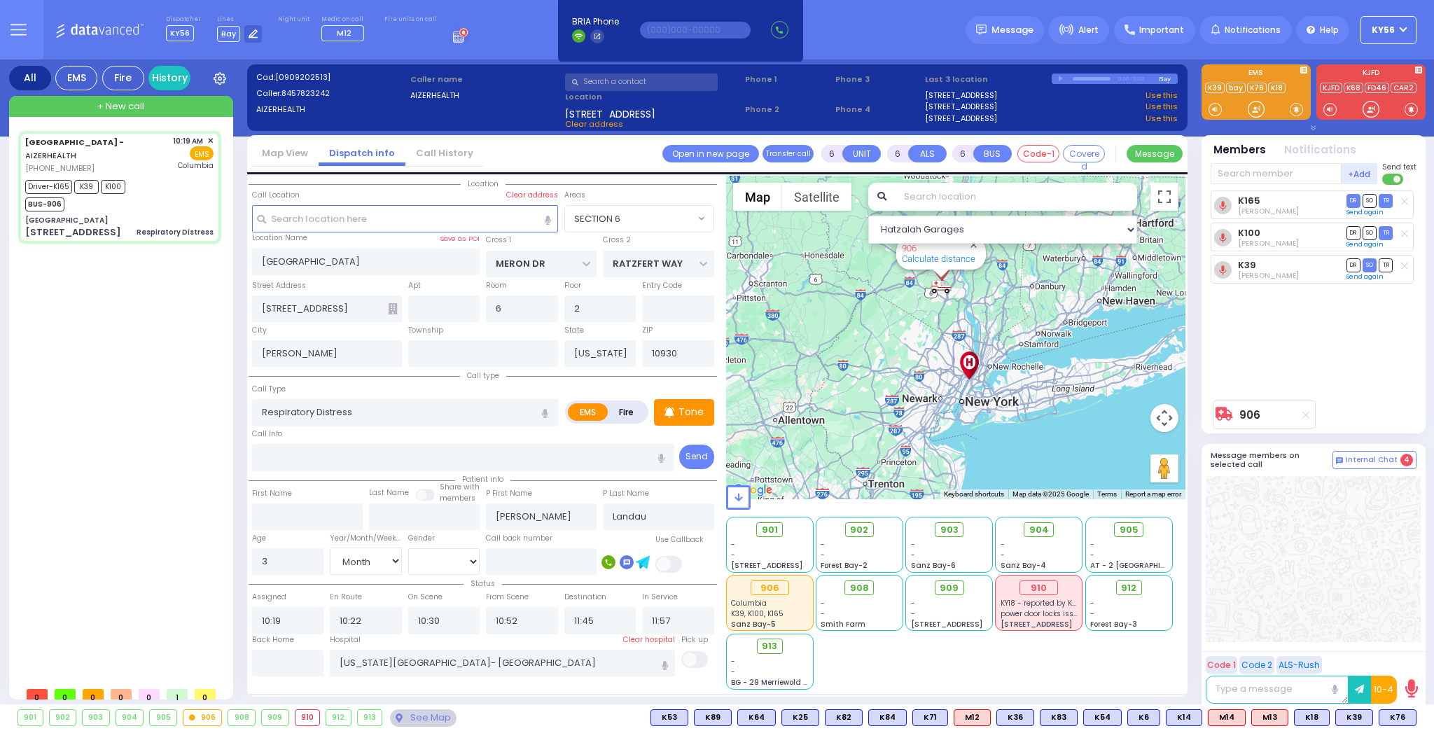
click at [648, 78] on input "text" at bounding box center [641, 81] width 153 height 17
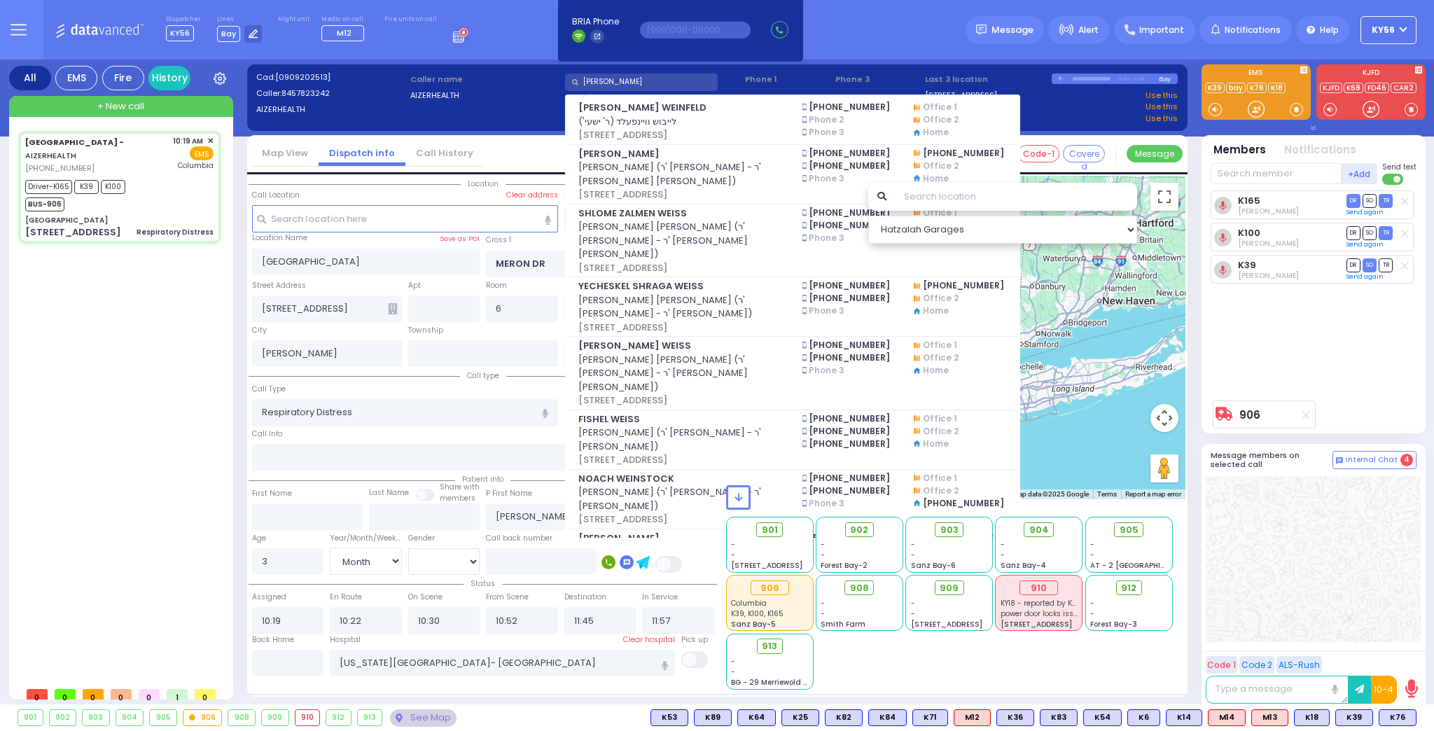
type input "weins"
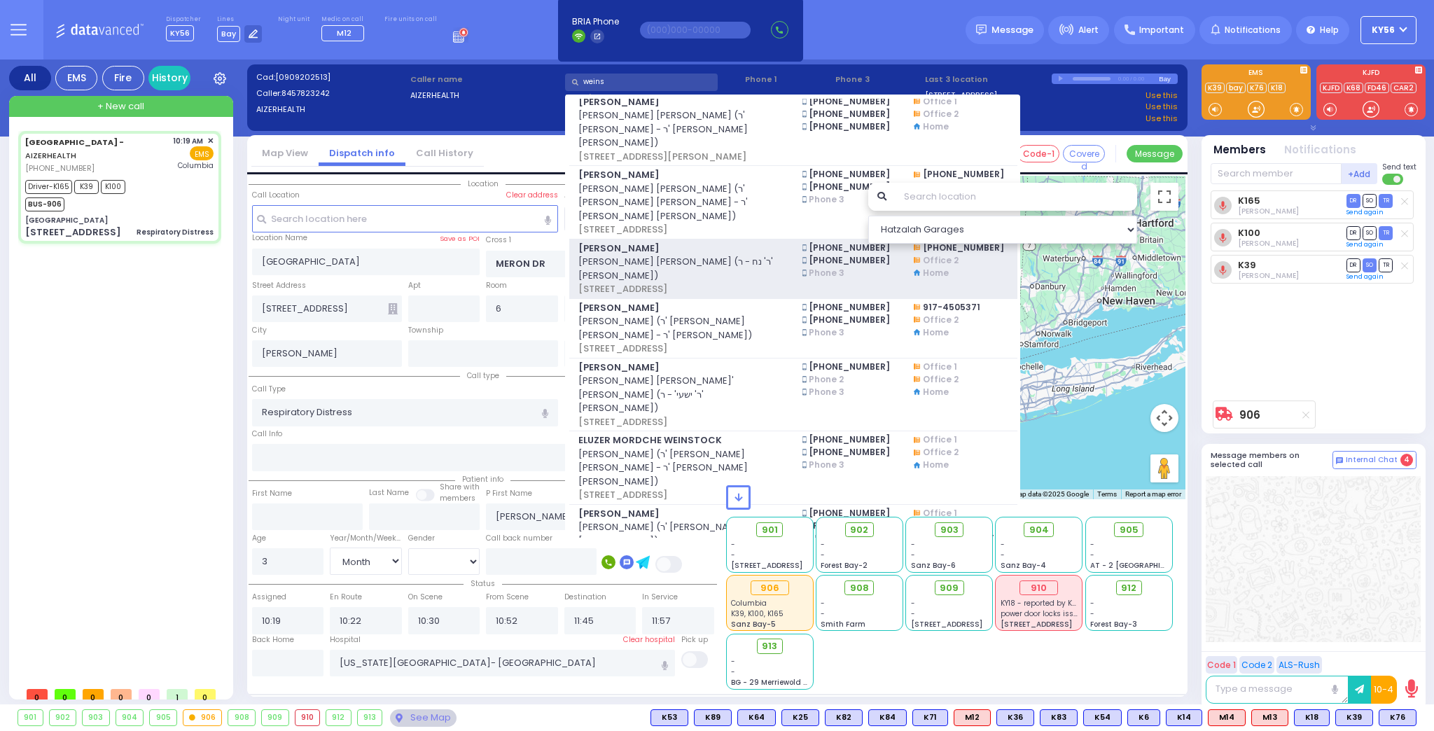
scroll to position [952, 0]
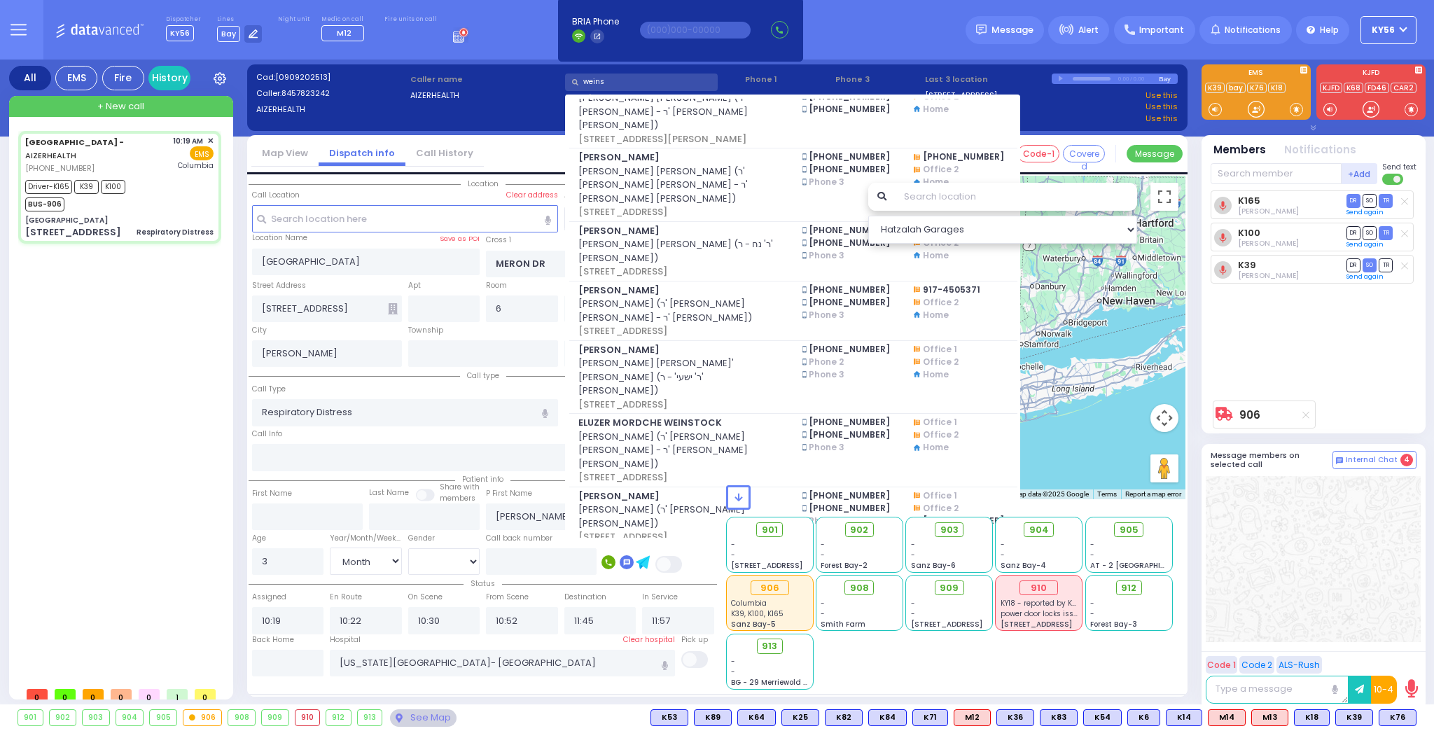
click at [623, 84] on input "weins" at bounding box center [641, 81] width 153 height 17
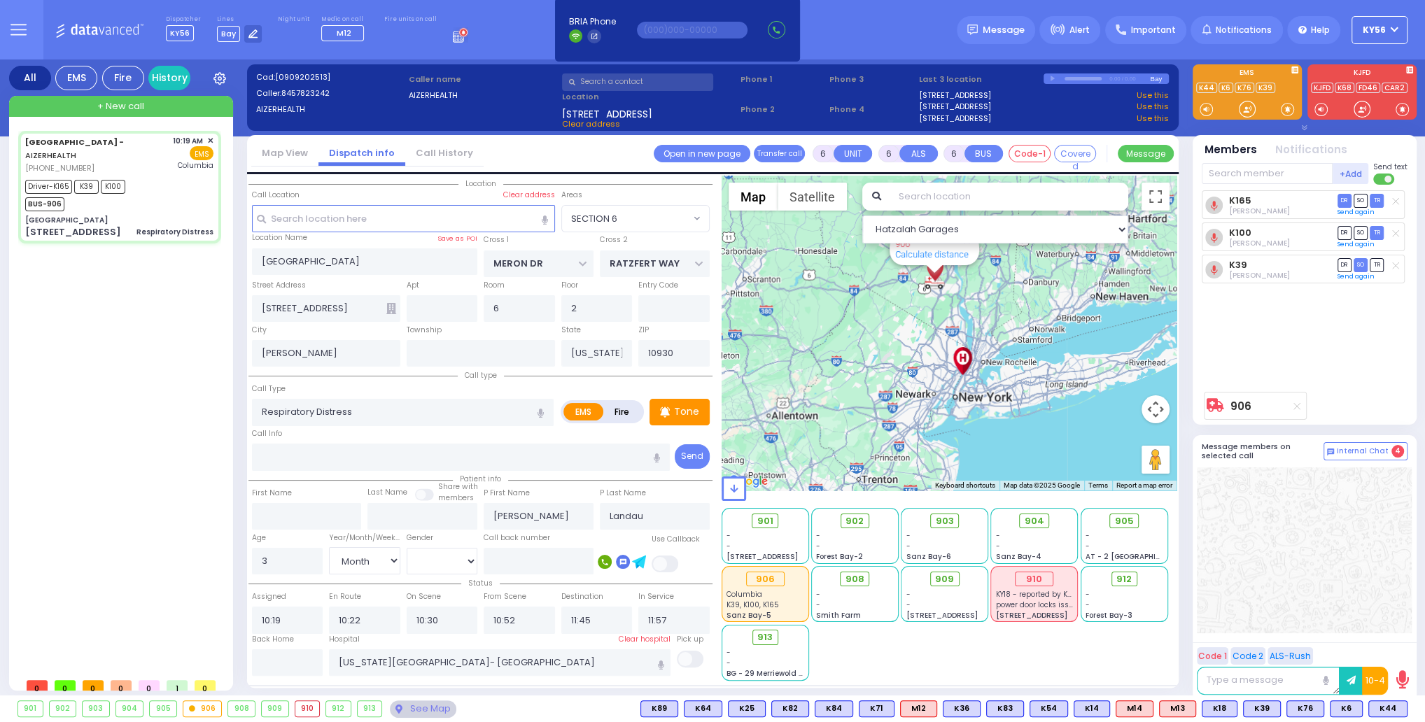
click at [1385, 29] on span "KY56" at bounding box center [1374, 30] width 23 height 13
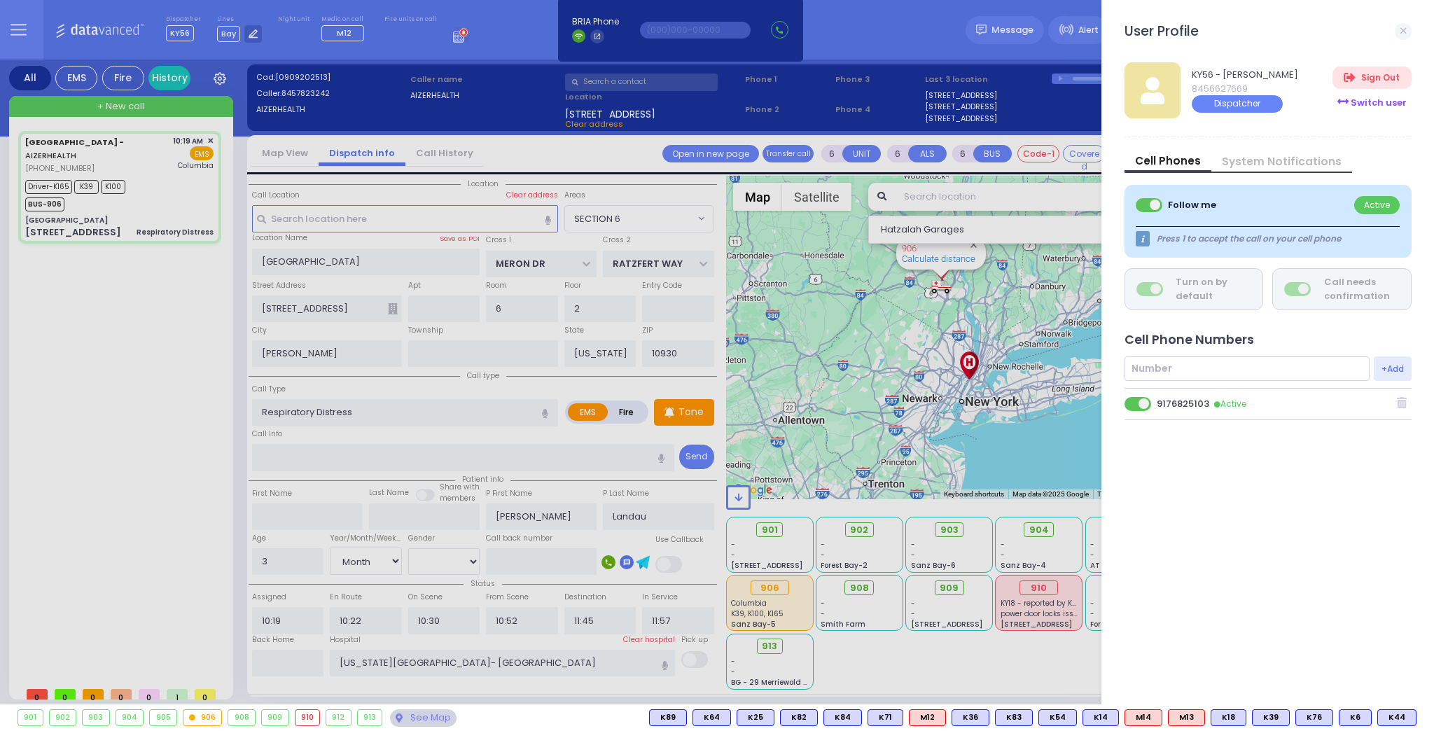
click at [1374, 101] on div "Switch user" at bounding box center [1371, 102] width 78 height 23
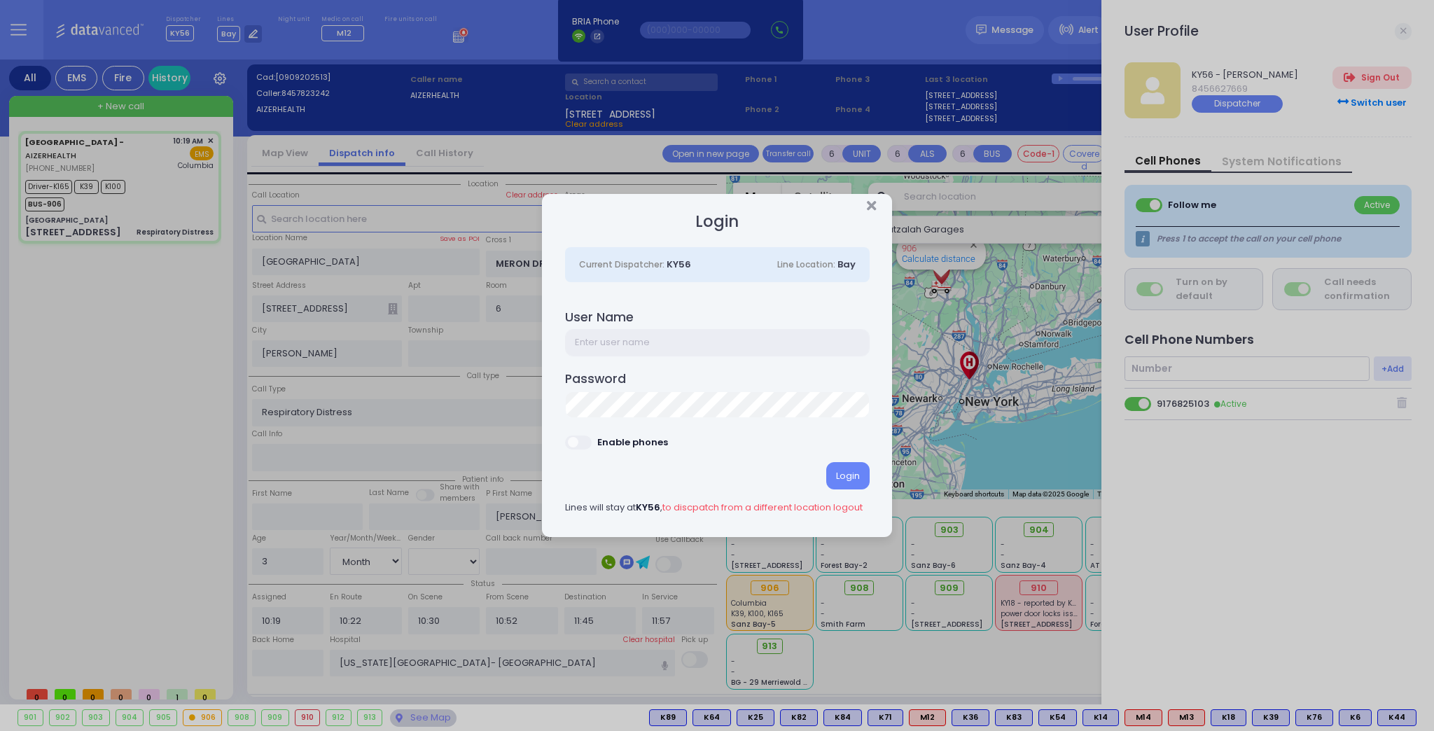
drag, startPoint x: 715, startPoint y: 342, endPoint x: 713, endPoint y: 352, distance: 9.9
click at [711, 351] on input "text" at bounding box center [717, 342] width 304 height 27
type input "ky5"
click at [851, 475] on div "Login" at bounding box center [847, 475] width 43 height 27
